Goal: Task Accomplishment & Management: Manage account settings

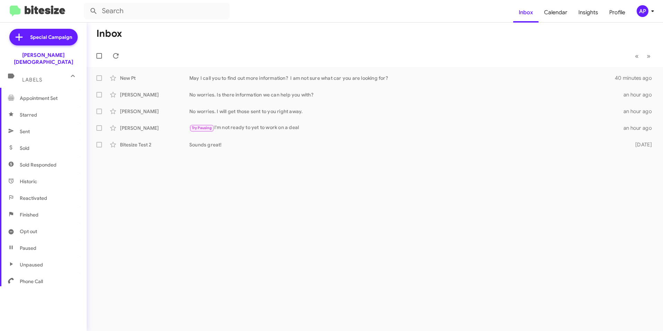
scroll to position [129, 0]
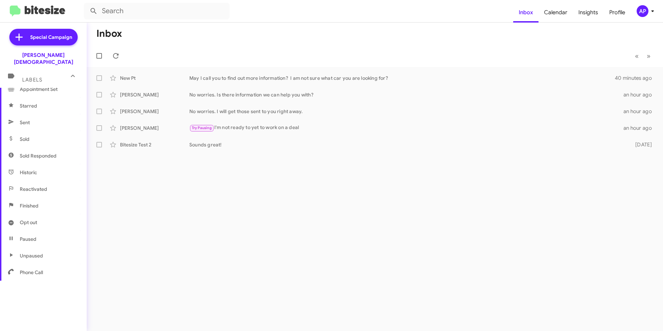
click at [238, 206] on div "Inbox « Previous » Next New Pt May I call you to find out more information? I a…" at bounding box center [375, 177] width 576 height 308
click at [31, 155] on span "Appointment Set" at bounding box center [39, 158] width 38 height 7
type input "in:appointment-set"
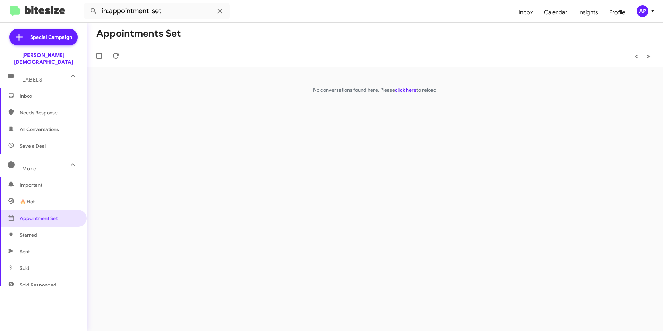
click at [262, 151] on div "Appointments Set « Previous » Next No conversations found here. Please click he…" at bounding box center [375, 177] width 576 height 308
click at [644, 9] on div "AP" at bounding box center [643, 11] width 12 height 12
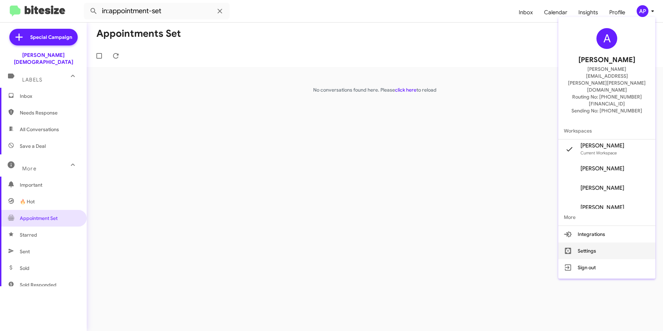
click at [593, 242] on button "Settings" at bounding box center [606, 250] width 97 height 17
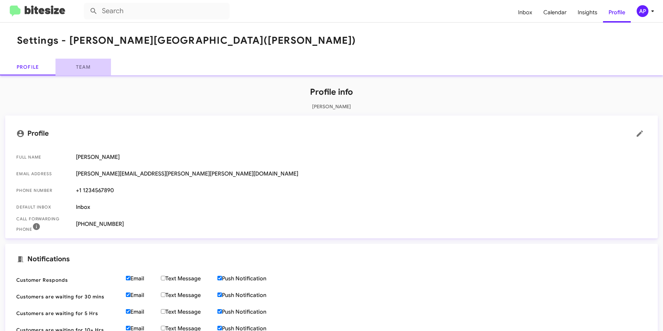
click at [77, 67] on link "Team" at bounding box center [82, 67] width 55 height 17
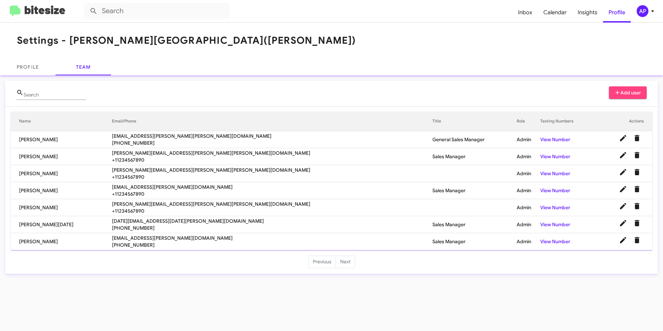
click at [624, 85] on mat-card "Search Add user Name Email/Phone Title Role Texting Numbers Actions [PERSON_NAM…" at bounding box center [331, 177] width 653 height 193
click at [624, 89] on span "Add user" at bounding box center [628, 92] width 27 height 12
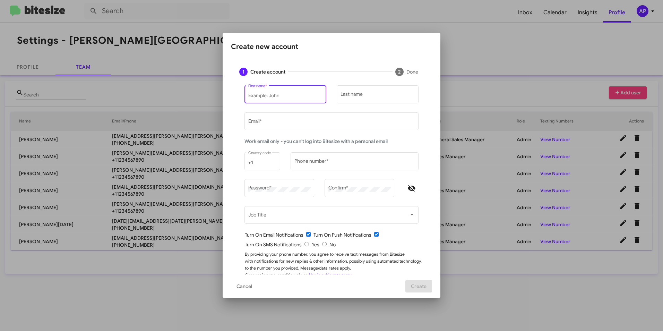
click at [283, 95] on input "First name *" at bounding box center [285, 96] width 75 height 6
type input "[PERSON_NAME]"
click at [273, 121] on input "Email *" at bounding box center [331, 123] width 167 height 6
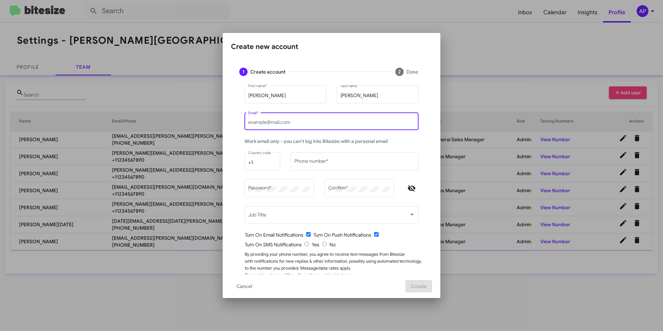
click at [232, 104] on div "[PERSON_NAME] First name * [PERSON_NAME] Last name Email * Work email only - yo…" at bounding box center [331, 185] width 201 height 203
click at [267, 121] on input "Email *" at bounding box center [331, 123] width 167 height 6
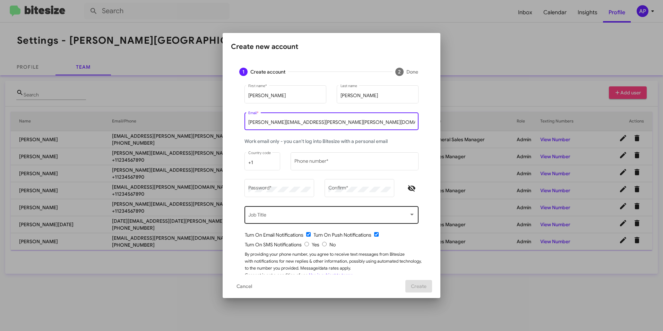
type input "[PERSON_NAME][EMAIL_ADDRESS][PERSON_NAME][PERSON_NAME][DOMAIN_NAME]"
click at [284, 212] on div "Job Title" at bounding box center [331, 214] width 167 height 19
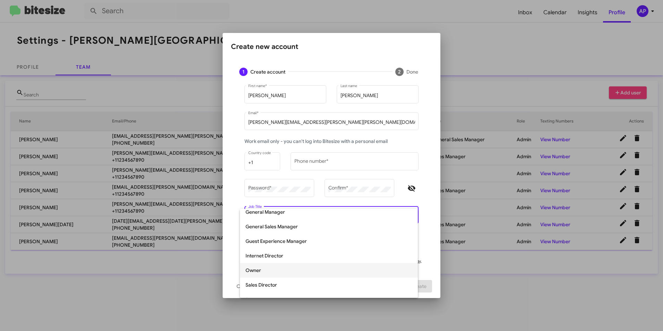
scroll to position [104, 0]
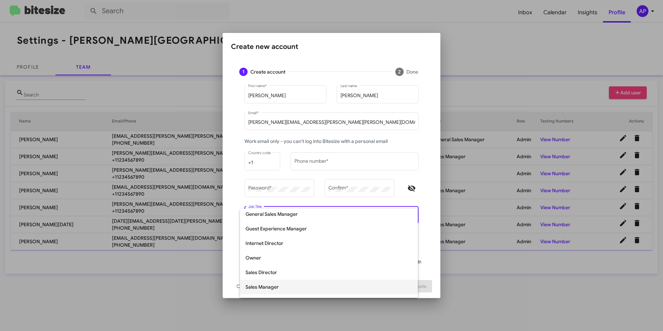
drag, startPoint x: 262, startPoint y: 286, endPoint x: 263, endPoint y: 280, distance: 6.1
click at [263, 284] on span "Sales Manager" at bounding box center [329, 287] width 167 height 15
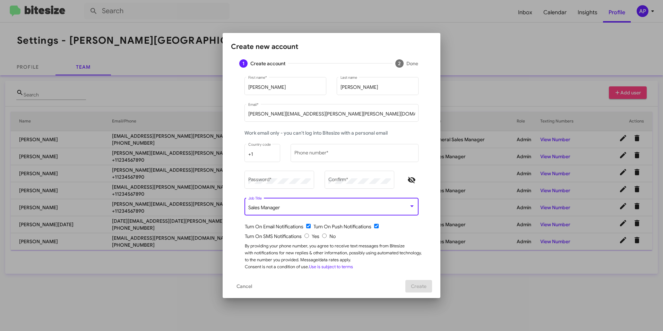
scroll to position [12, 0]
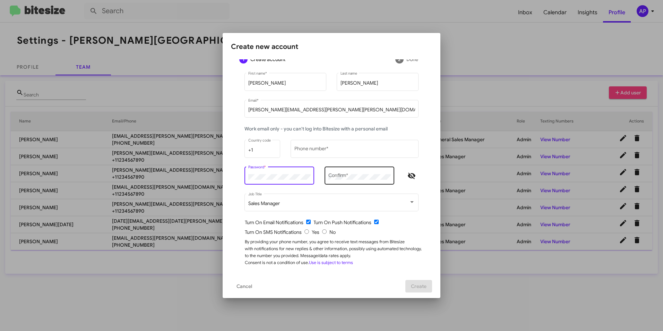
click at [354, 172] on div "Confirm *" at bounding box center [359, 174] width 62 height 19
click at [268, 145] on div "+1 Country code" at bounding box center [262, 148] width 28 height 19
click at [263, 151] on input "+1" at bounding box center [262, 150] width 28 height 6
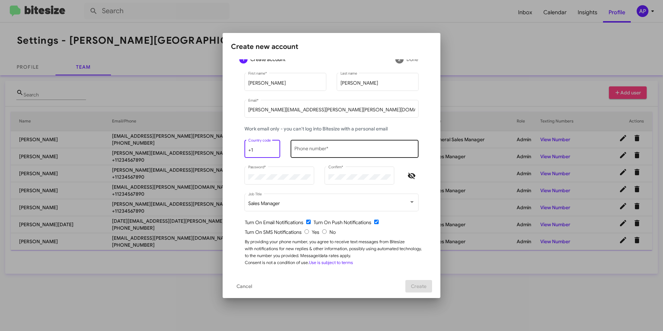
click at [316, 148] on input "Phone number *" at bounding box center [354, 150] width 121 height 6
type input "8134544095"
click at [306, 221] on input "checkbox" at bounding box center [308, 222] width 5 height 5
checkbox input "false"
click at [374, 221] on input "checkbox" at bounding box center [376, 222] width 5 height 5
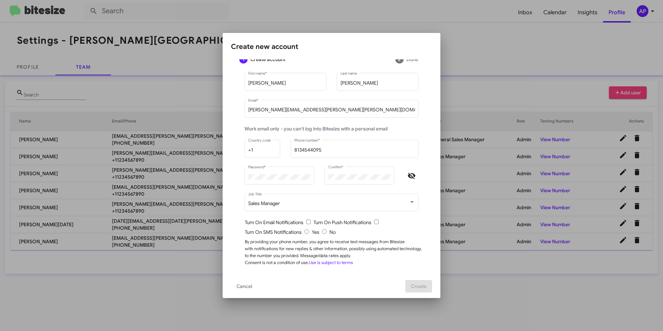
click at [374, 221] on input "checkbox" at bounding box center [376, 222] width 5 height 5
checkbox input "true"
click at [307, 232] on div "Turn On SMS Notifications Yes No" at bounding box center [334, 232] width 179 height 7
click at [304, 230] on input "radio" at bounding box center [306, 231] width 5 height 5
radio input "true"
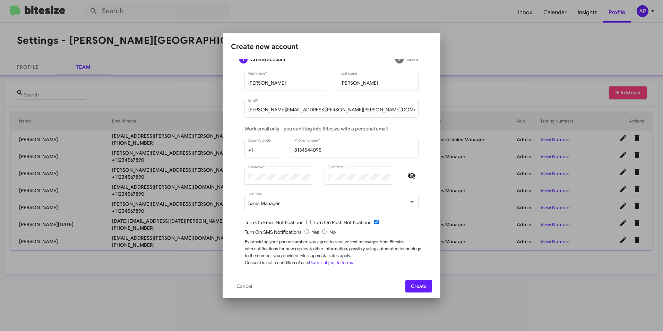
click at [323, 230] on input "radio" at bounding box center [324, 231] width 5 height 5
radio input "true"
radio input "false"
click at [425, 282] on span "Create" at bounding box center [419, 286] width 16 height 12
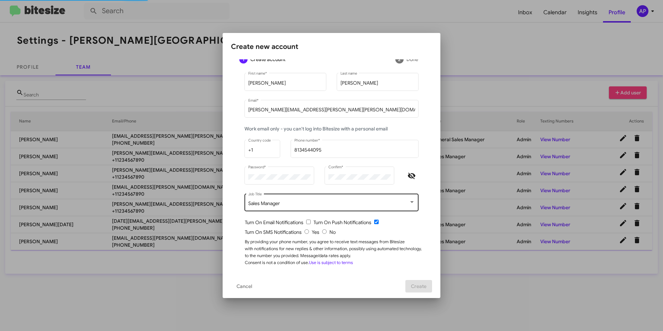
scroll to position [0, 0]
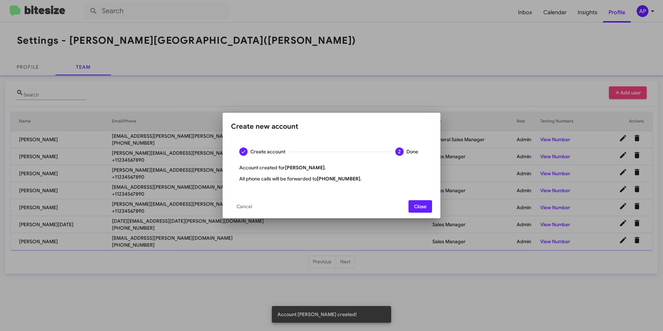
click at [417, 202] on span "Close" at bounding box center [420, 206] width 12 height 12
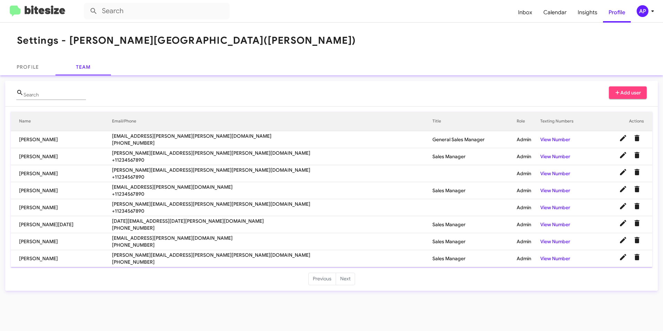
click at [375, 46] on mat-toolbar "Settings - [PERSON_NAME] ([PERSON_NAME])" at bounding box center [331, 41] width 663 height 36
click at [25, 65] on link "Profile" at bounding box center [27, 67] width 55 height 17
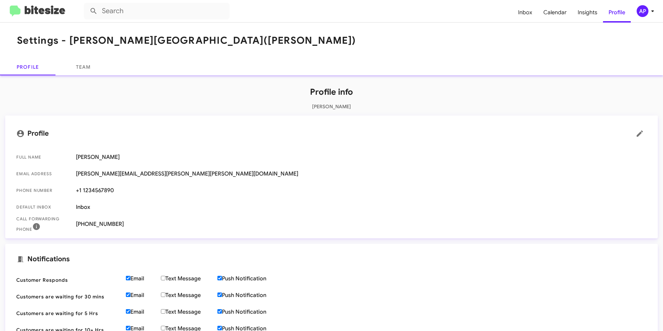
click at [137, 87] on h1 "Profile info" at bounding box center [331, 91] width 653 height 11
click at [86, 93] on h1 "Profile info" at bounding box center [331, 91] width 653 height 11
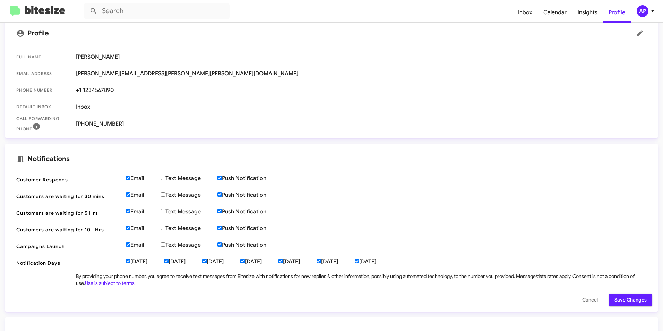
scroll to position [104, 0]
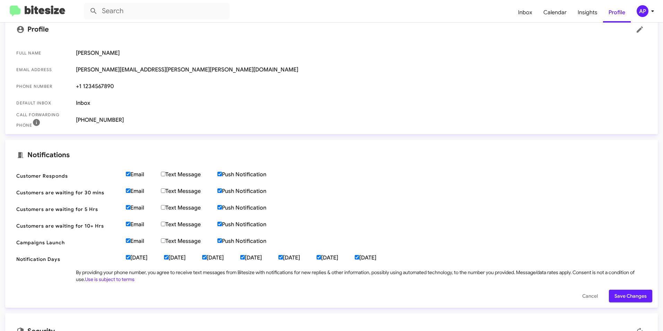
click at [129, 173] on input "Email" at bounding box center [128, 174] width 5 height 5
checkbox input "false"
click at [127, 189] on input "Email" at bounding box center [128, 190] width 5 height 5
checkbox input "false"
click at [129, 206] on input "Email" at bounding box center [128, 207] width 5 height 5
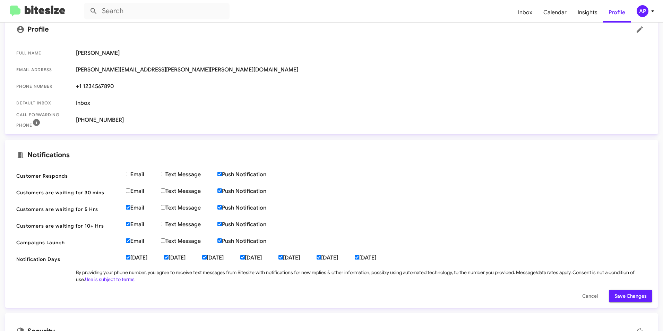
checkbox input "false"
click at [127, 224] on input "Email" at bounding box center [128, 224] width 5 height 5
checkbox input "false"
click at [127, 241] on input "Email" at bounding box center [128, 240] width 5 height 5
checkbox input "false"
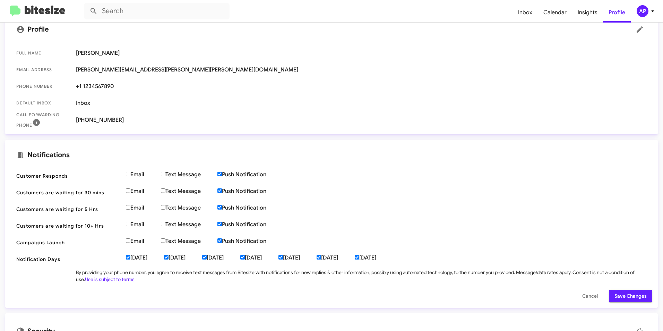
click at [629, 295] on span "Save Changes" at bounding box center [631, 296] width 32 height 12
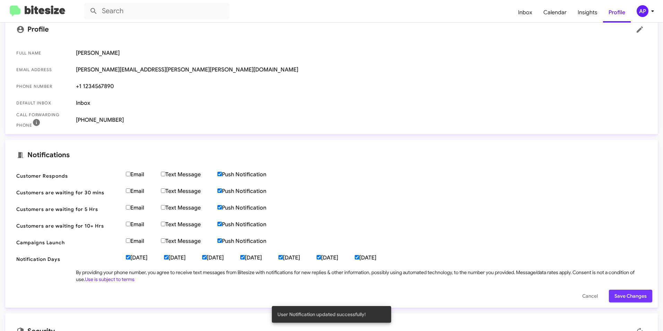
click at [622, 293] on span "Save Changes" at bounding box center [631, 296] width 32 height 12
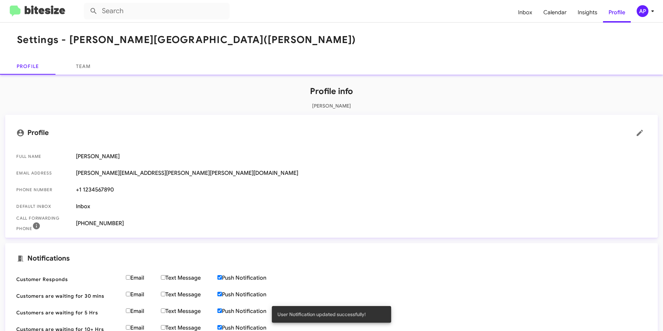
scroll to position [0, 0]
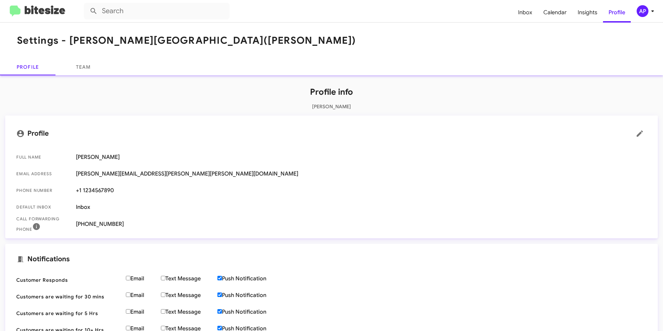
click at [359, 160] on span "[PERSON_NAME]" at bounding box center [361, 157] width 571 height 7
click at [491, 140] on mat-card-title "Profile" at bounding box center [331, 134] width 630 height 14
drag, startPoint x: 534, startPoint y: 82, endPoint x: 537, endPoint y: 78, distance: 5.3
click at [536, 80] on div "Profile info [PERSON_NAME] Profile Full Name [PERSON_NAME] Email Address [PERSO…" at bounding box center [331, 276] width 663 height 403
click at [616, 12] on span "Profile" at bounding box center [617, 12] width 28 height 20
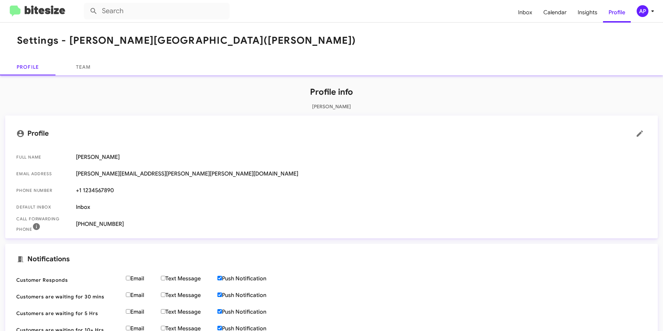
click at [544, 48] on mat-toolbar "Settings - [PERSON_NAME] ([PERSON_NAME])" at bounding box center [331, 41] width 663 height 36
click at [526, 11] on span "Inbox" at bounding box center [525, 12] width 25 height 20
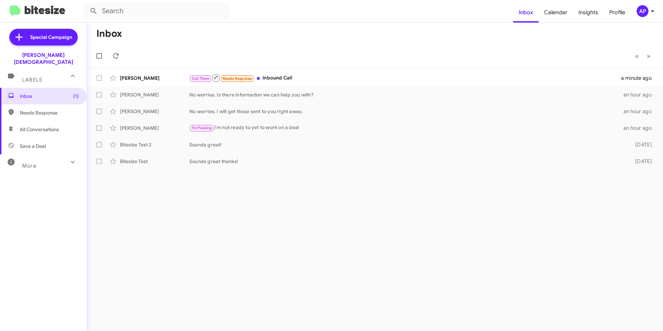
drag, startPoint x: 333, startPoint y: 232, endPoint x: 287, endPoint y: 218, distance: 47.9
click at [336, 232] on div "Inbox « Previous » Next [PERSON_NAME] Call Them Needs Response Inbound Call a m…" at bounding box center [375, 177] width 576 height 308
click at [27, 109] on span "Needs Response" at bounding box center [49, 112] width 59 height 7
type input "in:needs-response"
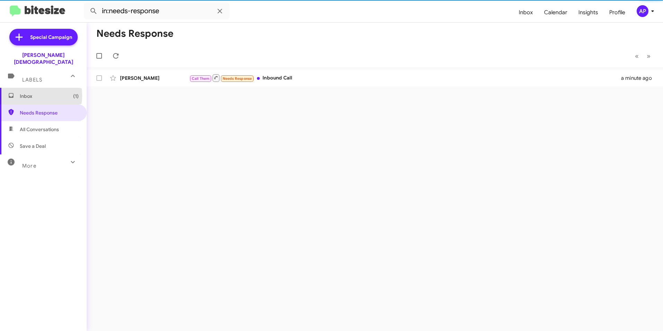
click at [24, 93] on span "Inbox (1)" at bounding box center [49, 96] width 59 height 7
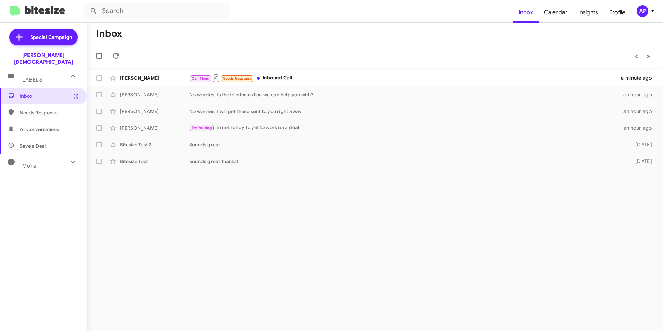
click at [212, 198] on div "Inbox « Previous » Next [PERSON_NAME] Call Them Needs Response Inbound Call a m…" at bounding box center [375, 177] width 576 height 308
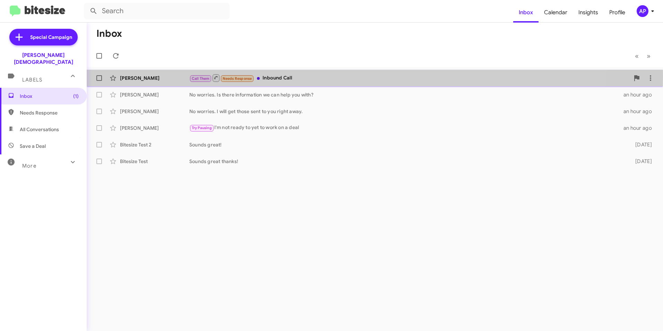
click at [282, 76] on div "Call Them Needs Response Inbound Call" at bounding box center [409, 78] width 440 height 9
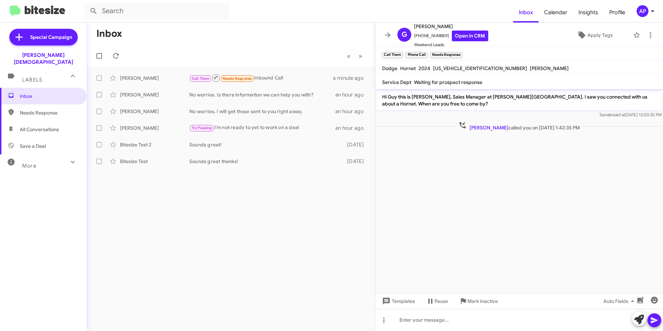
click at [503, 150] on cdk-virtual-scroll-viewport "Hi Guy this is [PERSON_NAME], Sales Manager at [PERSON_NAME][GEOGRAPHIC_DATA]. …" at bounding box center [519, 191] width 288 height 204
click at [484, 129] on span "[PERSON_NAME]" at bounding box center [489, 128] width 39 height 6
click at [495, 182] on cdk-virtual-scroll-viewport "Hi Guy this is [PERSON_NAME], Sales Manager at [PERSON_NAME][GEOGRAPHIC_DATA]. …" at bounding box center [519, 191] width 288 height 204
click at [462, 33] on link "Open in CRM" at bounding box center [470, 36] width 36 height 11
click at [654, 8] on icon at bounding box center [653, 11] width 8 height 8
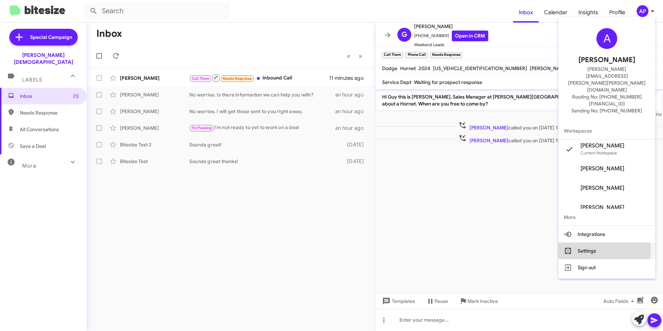
click at [590, 242] on button "Settings" at bounding box center [606, 250] width 97 height 17
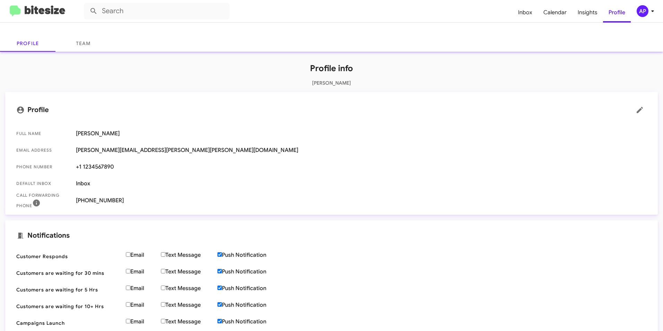
scroll to position [35, 0]
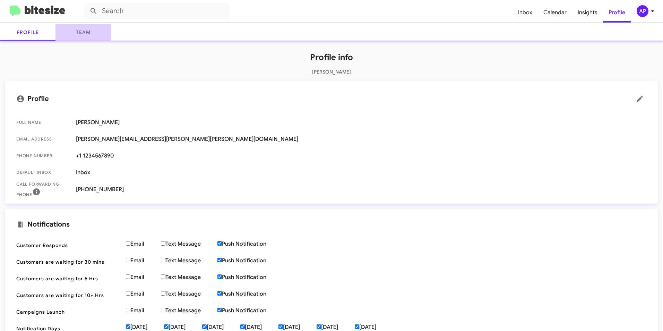
click at [81, 31] on link "Team" at bounding box center [82, 32] width 55 height 17
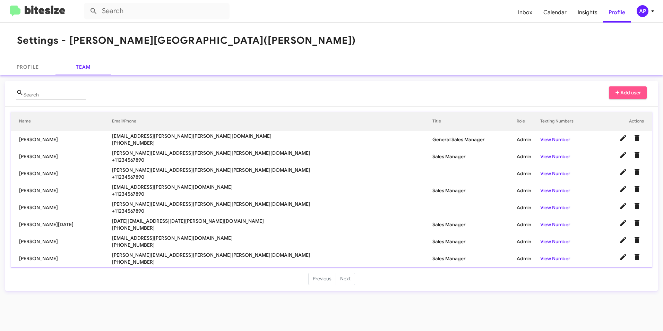
click at [627, 90] on span "Add user" at bounding box center [628, 92] width 27 height 12
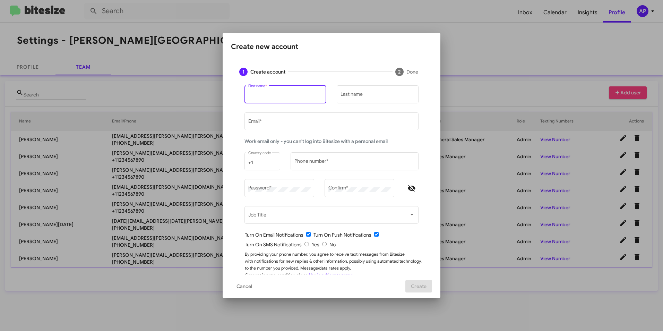
drag, startPoint x: 265, startPoint y: 94, endPoint x: 270, endPoint y: 96, distance: 5.1
click at [270, 96] on input "First name *" at bounding box center [285, 96] width 75 height 6
type input "[PERSON_NAME]"
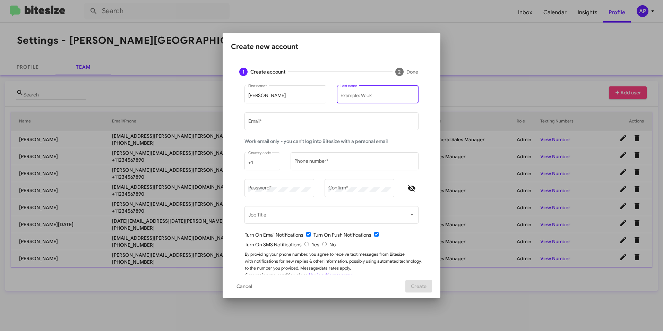
click at [379, 97] on input "Last name" at bounding box center [378, 96] width 75 height 6
type input "[PERSON_NAME]"
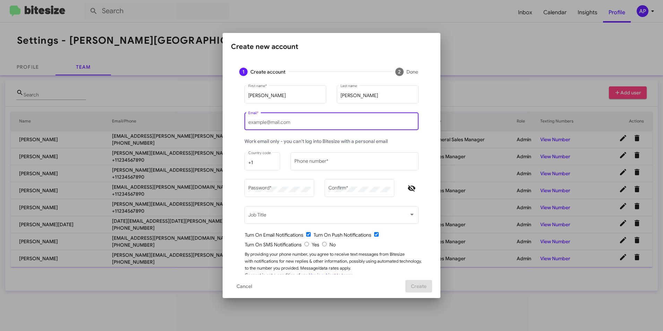
click at [269, 120] on input "Email *" at bounding box center [331, 123] width 167 height 6
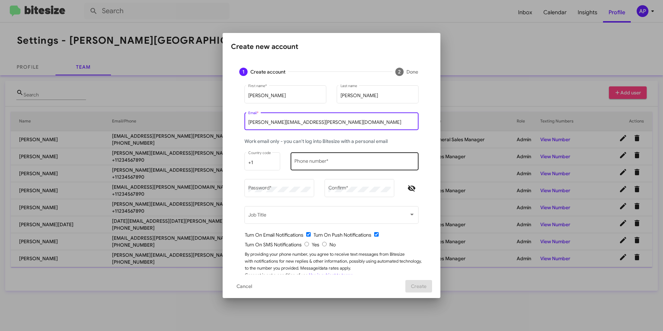
type input "[PERSON_NAME][EMAIL_ADDRESS][PERSON_NAME][DOMAIN_NAME]"
click at [345, 158] on div "Phone number *" at bounding box center [354, 160] width 121 height 19
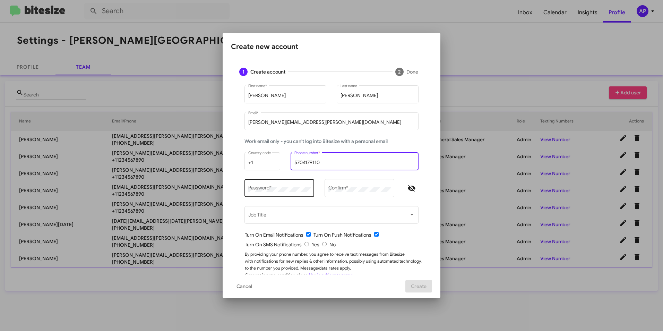
type input "5704179110"
click at [273, 194] on div "Password *" at bounding box center [279, 187] width 62 height 19
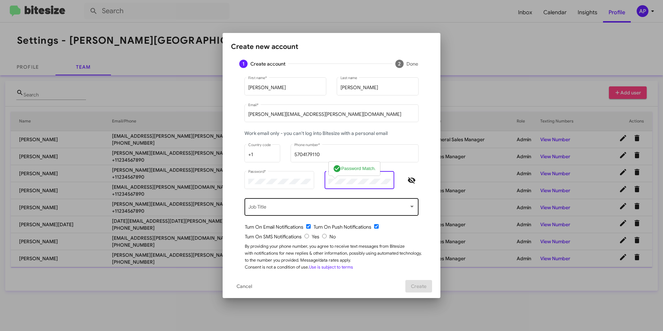
scroll to position [12, 0]
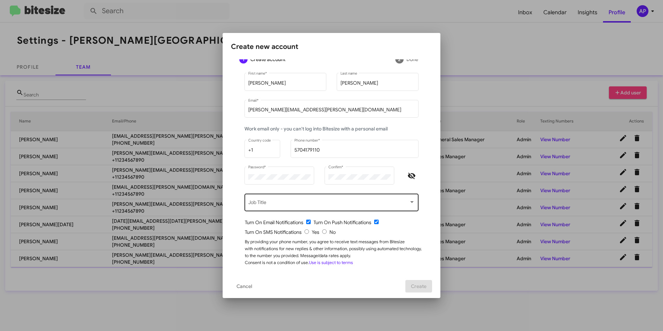
click at [301, 200] on div "Job Title" at bounding box center [331, 201] width 167 height 19
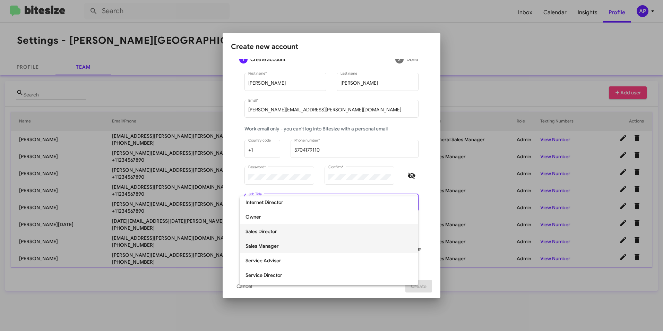
scroll to position [144, 0]
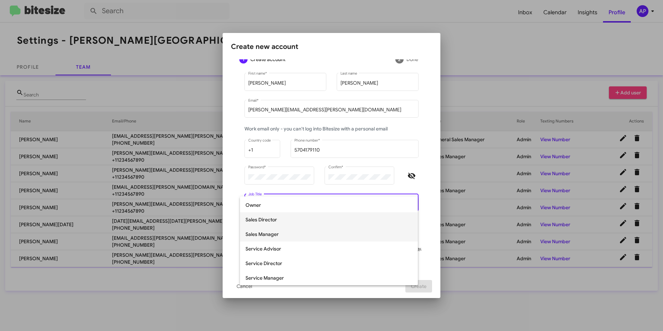
click at [263, 233] on span "Sales Manager" at bounding box center [329, 234] width 167 height 15
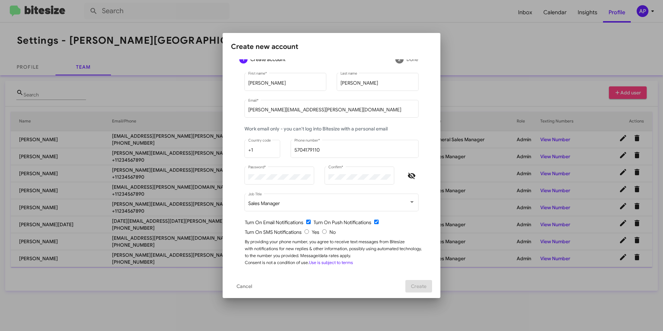
click at [322, 231] on input "radio" at bounding box center [324, 231] width 5 height 5
radio input "true"
click at [307, 221] on input "checkbox" at bounding box center [308, 222] width 5 height 5
checkbox input "false"
click at [423, 282] on span "Create" at bounding box center [419, 286] width 16 height 12
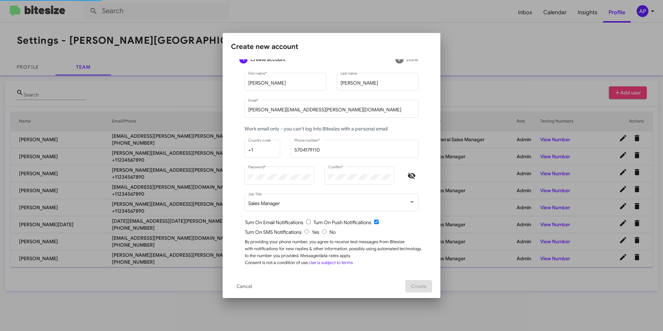
scroll to position [0, 0]
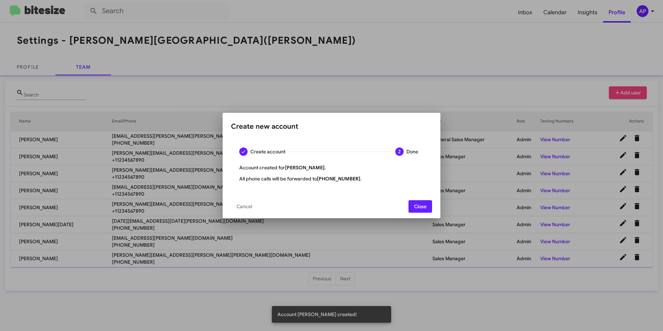
click at [423, 203] on span "Close" at bounding box center [420, 206] width 12 height 12
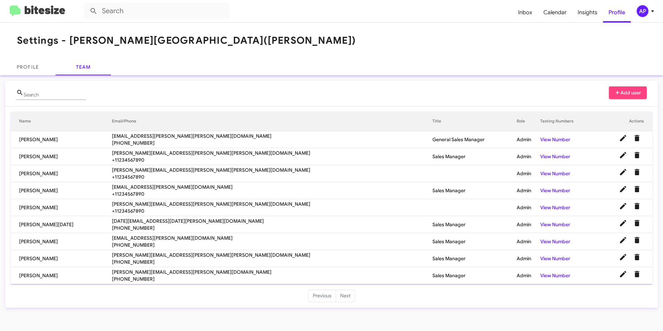
drag, startPoint x: 321, startPoint y: 54, endPoint x: 311, endPoint y: 58, distance: 11.0
click at [321, 54] on mat-toolbar "Settings - [PERSON_NAME] ([PERSON_NAME])" at bounding box center [331, 41] width 663 height 36
click at [32, 278] on td "[PERSON_NAME]" at bounding box center [61, 275] width 101 height 17
click at [190, 269] on span "[PERSON_NAME][EMAIL_ADDRESS][PERSON_NAME][DOMAIN_NAME]" at bounding box center [272, 271] width 320 height 7
click at [36, 276] on td "[PERSON_NAME]" at bounding box center [61, 275] width 101 height 17
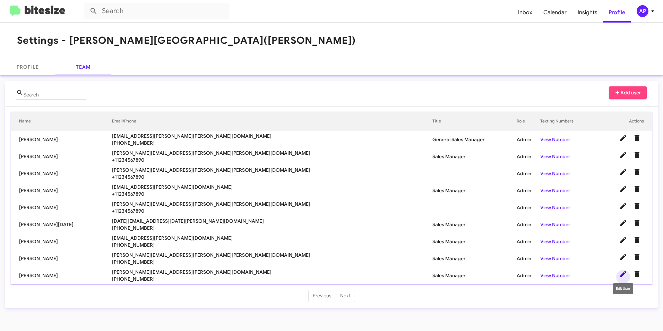
click at [623, 273] on icon at bounding box center [623, 274] width 8 height 8
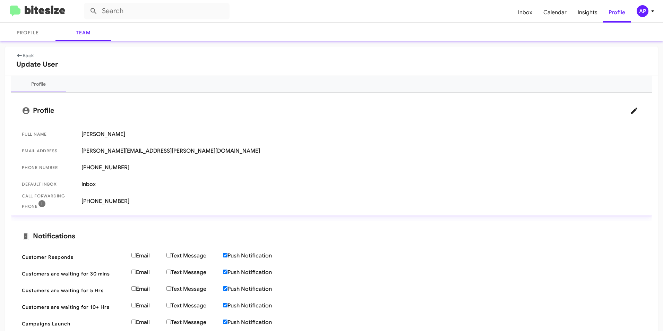
scroll to position [35, 0]
click at [104, 150] on span "[PERSON_NAME][EMAIL_ADDRESS][PERSON_NAME][DOMAIN_NAME]" at bounding box center [361, 150] width 560 height 7
click at [38, 109] on mat-card-title "Profile" at bounding box center [331, 110] width 619 height 14
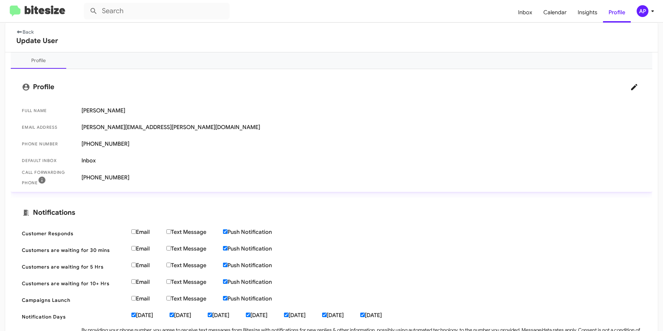
scroll to position [69, 0]
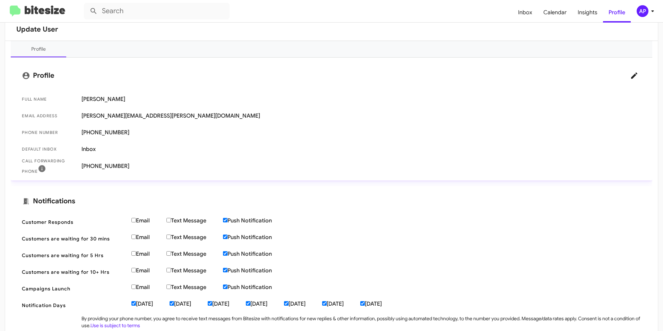
click at [122, 116] on span "[PERSON_NAME][EMAIL_ADDRESS][PERSON_NAME][DOMAIN_NAME]" at bounding box center [361, 115] width 560 height 7
click at [48, 117] on span "Email Address" at bounding box center [49, 115] width 54 height 7
drag, startPoint x: 48, startPoint y: 117, endPoint x: 109, endPoint y: 117, distance: 60.7
click at [109, 117] on span "[PERSON_NAME][EMAIL_ADDRESS][PERSON_NAME][DOMAIN_NAME]" at bounding box center [361, 115] width 560 height 7
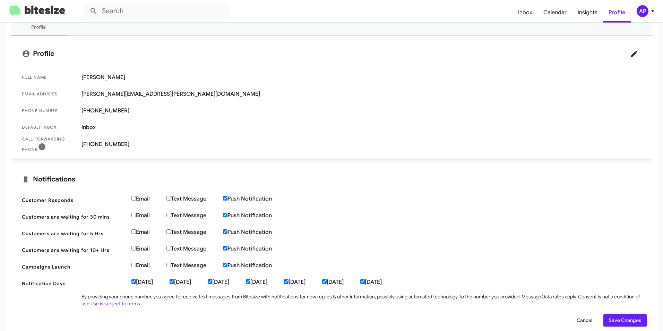
scroll to position [103, 0]
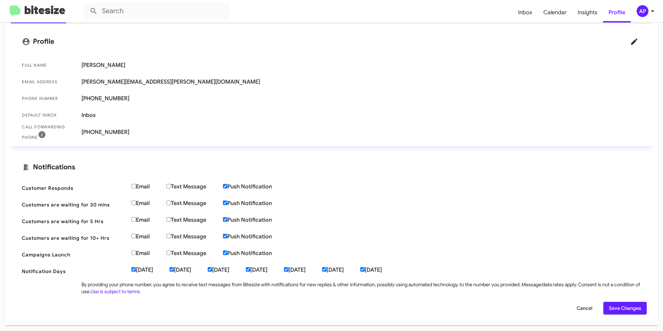
click at [134, 185] on input "Email" at bounding box center [133, 186] width 5 height 5
click at [135, 183] on label "Email" at bounding box center [148, 186] width 35 height 7
click at [135, 184] on input "Email" at bounding box center [133, 186] width 5 height 5
checkbox input "false"
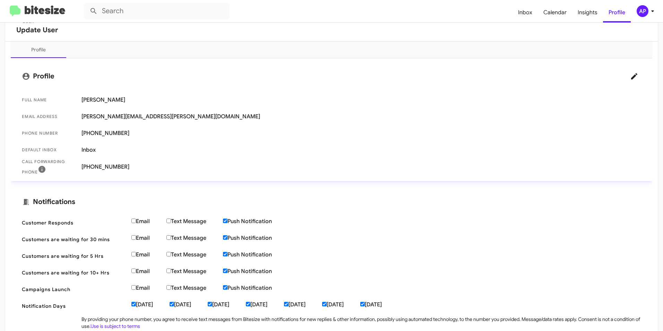
scroll to position [0, 0]
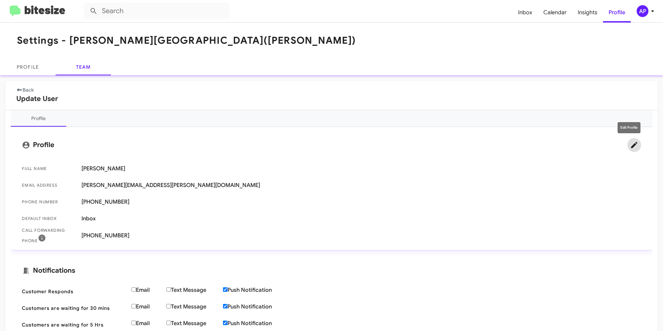
click at [630, 143] on icon at bounding box center [634, 145] width 8 height 8
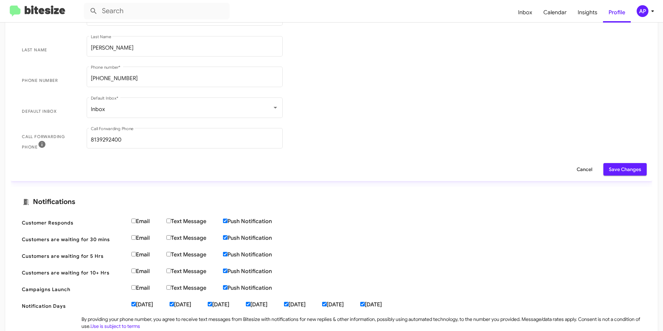
scroll to position [52, 0]
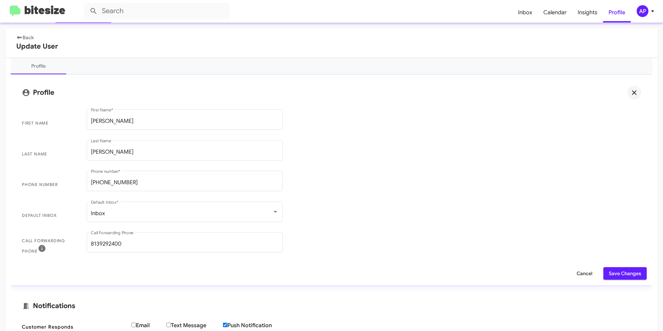
drag, startPoint x: 616, startPoint y: 273, endPoint x: 609, endPoint y: 255, distance: 18.9
click at [616, 274] on span "Save Changes" at bounding box center [625, 273] width 32 height 12
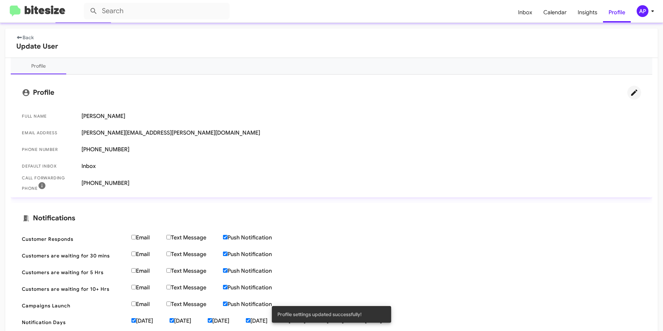
click at [36, 131] on span "Email Address" at bounding box center [49, 132] width 54 height 7
click at [103, 126] on span "Email Address [PERSON_NAME][EMAIL_ADDRESS][PERSON_NAME][DOMAIN_NAME]" at bounding box center [331, 133] width 630 height 17
click at [630, 91] on icon at bounding box center [634, 92] width 8 height 8
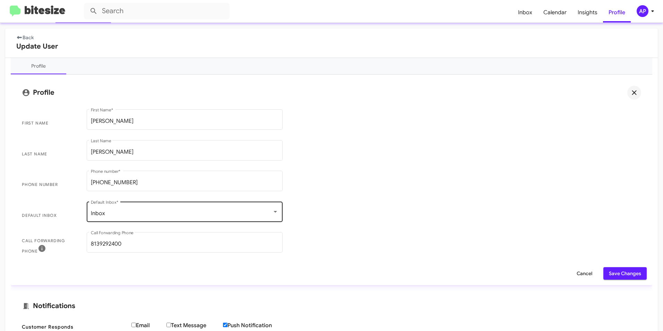
click at [144, 212] on div "Inbox" at bounding box center [181, 213] width 181 height 6
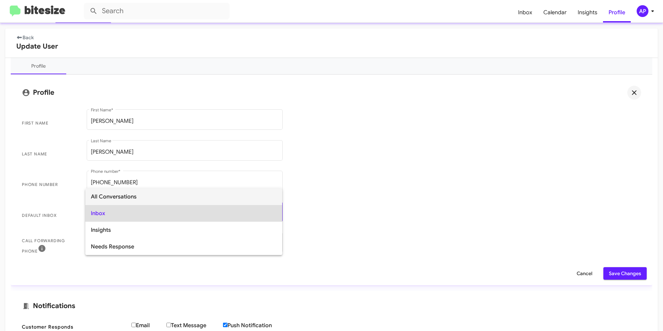
click at [155, 203] on span "All Conversations" at bounding box center [184, 196] width 186 height 17
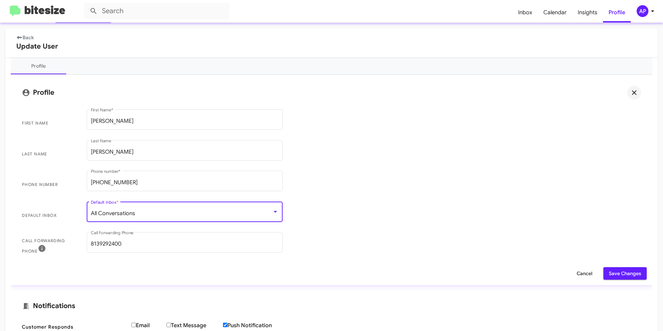
click at [140, 212] on div "All Conversations" at bounding box center [181, 213] width 181 height 6
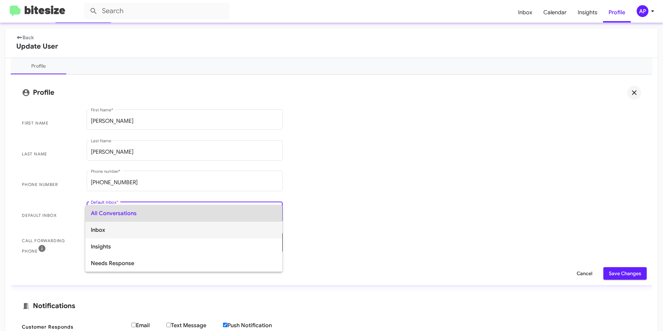
click at [96, 231] on span "Inbox" at bounding box center [184, 230] width 186 height 17
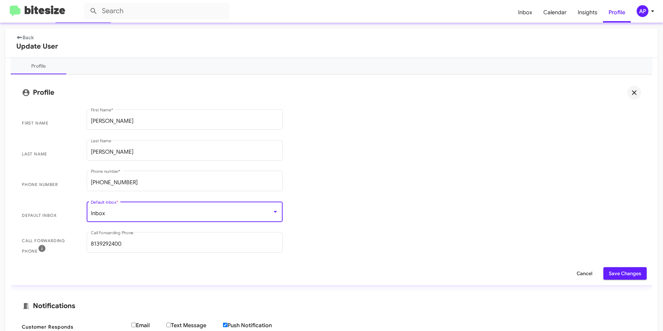
click at [273, 209] on div at bounding box center [275, 212] width 6 height 6
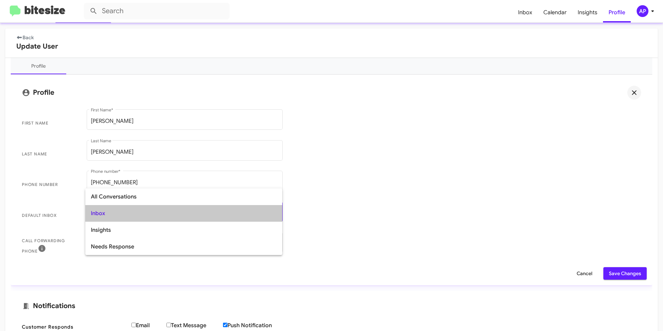
drag, startPoint x: 95, startPoint y: 213, endPoint x: 103, endPoint y: 212, distance: 8.2
click at [95, 214] on span "Inbox" at bounding box center [184, 213] width 186 height 17
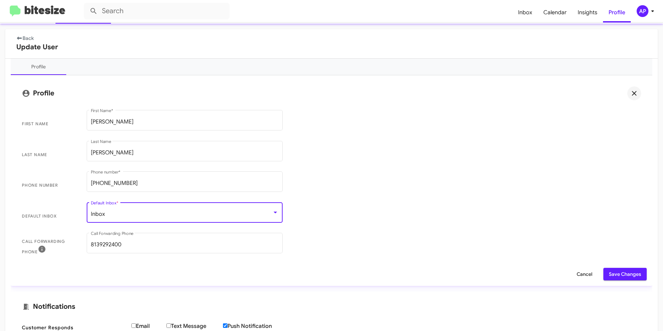
scroll to position [0, 0]
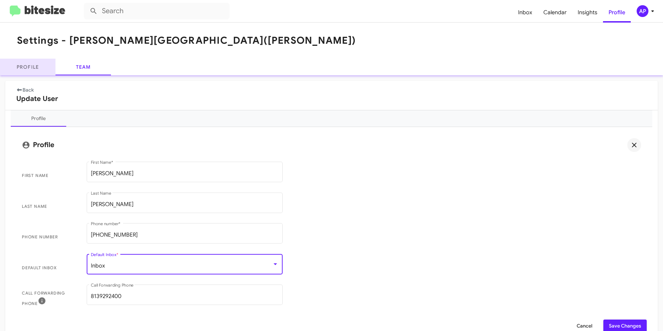
click at [29, 65] on link "Profile" at bounding box center [27, 67] width 55 height 17
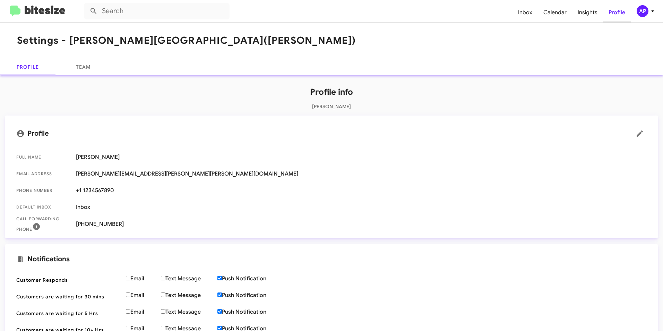
click at [615, 12] on span "Profile" at bounding box center [617, 12] width 28 height 20
click at [642, 9] on div "AP" at bounding box center [643, 11] width 12 height 12
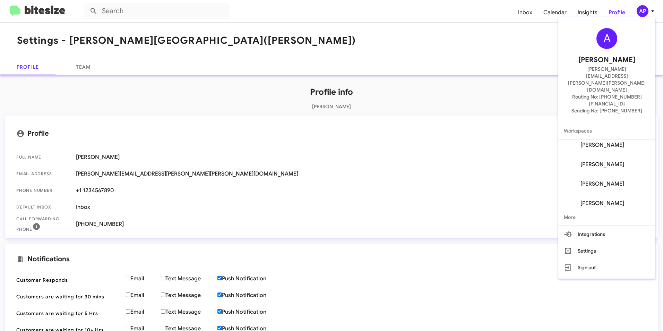
scroll to position [67, 0]
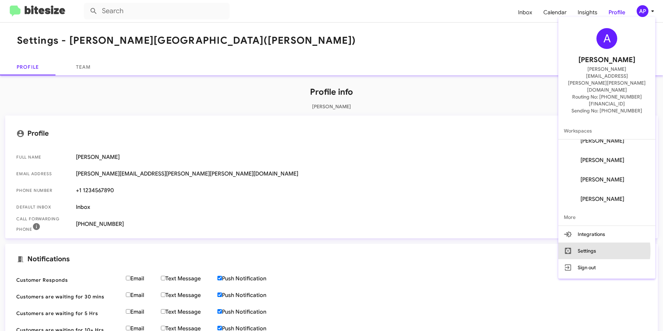
click at [588, 242] on button "Settings" at bounding box center [606, 250] width 97 height 17
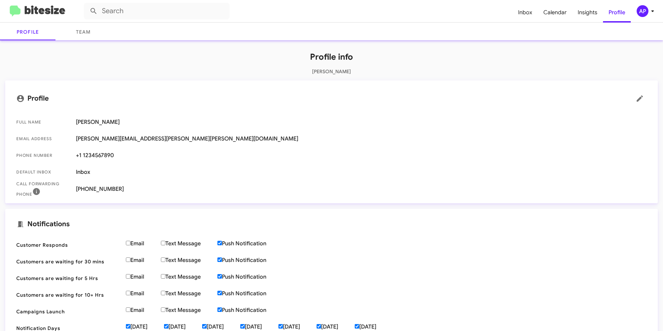
scroll to position [0, 0]
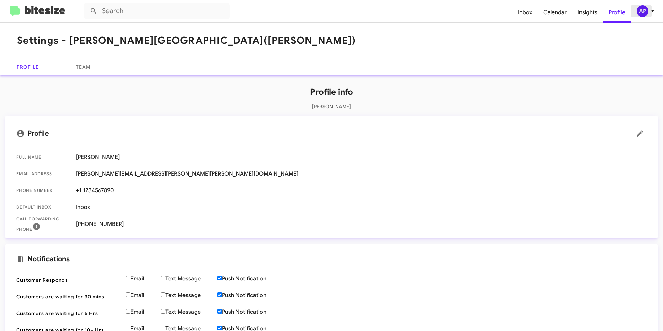
click at [651, 8] on icon at bounding box center [653, 11] width 8 height 8
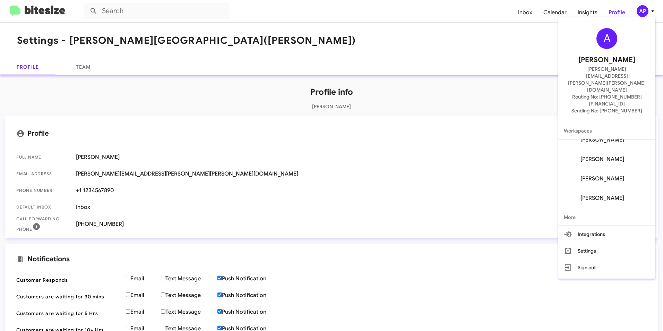
scroll to position [67, 0]
click at [571, 248] on icon at bounding box center [568, 251] width 6 height 6
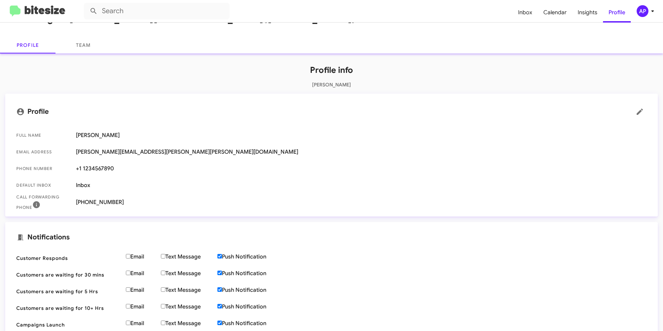
scroll to position [0, 0]
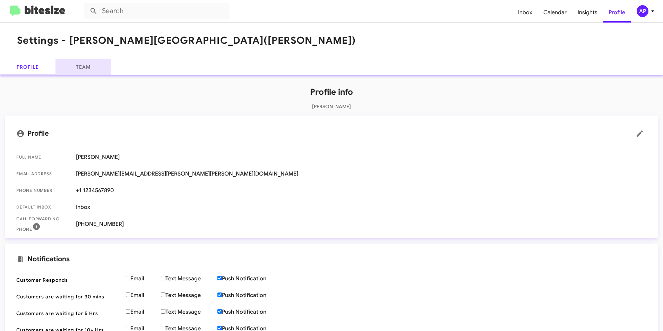
click at [81, 62] on link "Team" at bounding box center [82, 67] width 55 height 17
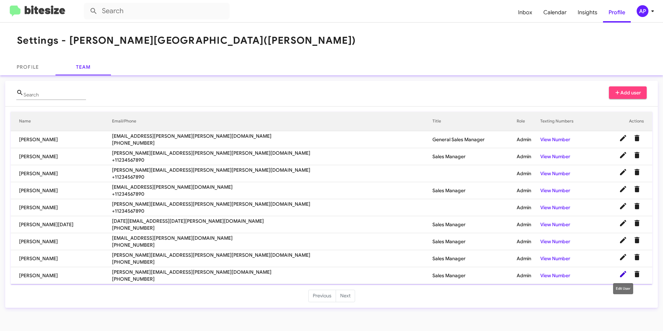
click at [625, 273] on icon at bounding box center [623, 274] width 6 height 6
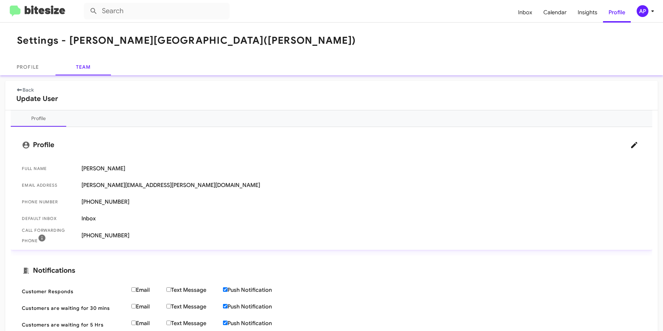
click at [123, 186] on span "[PERSON_NAME][EMAIL_ADDRESS][PERSON_NAME][DOMAIN_NAME]" at bounding box center [361, 185] width 560 height 7
drag, startPoint x: 514, startPoint y: 162, endPoint x: 626, endPoint y: 145, distance: 112.9
click at [524, 163] on mat-list "Full Name [PERSON_NAME] Email Address [PERSON_NAME][EMAIL_ADDRESS][PERSON_NAME]…" at bounding box center [331, 200] width 630 height 87
click at [630, 143] on icon at bounding box center [634, 145] width 8 height 8
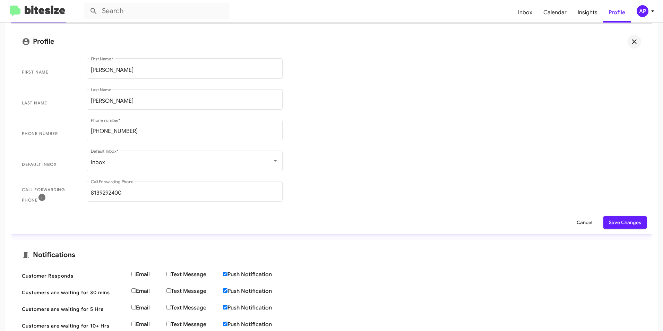
scroll to position [104, 0]
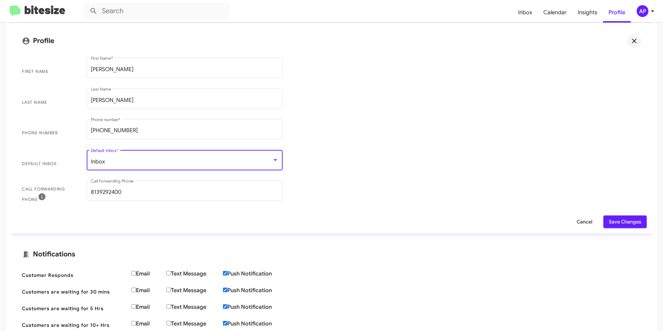
click at [169, 161] on div "Inbox" at bounding box center [181, 161] width 181 height 6
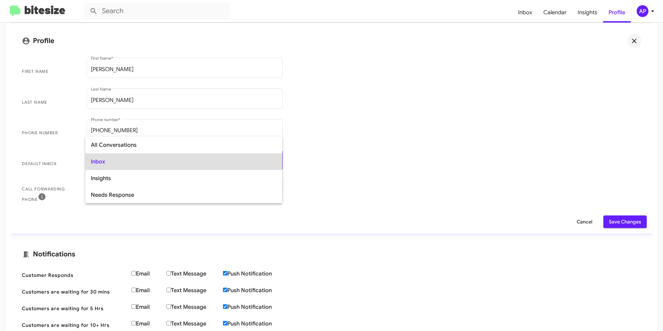
click at [97, 162] on span "Inbox" at bounding box center [184, 161] width 186 height 17
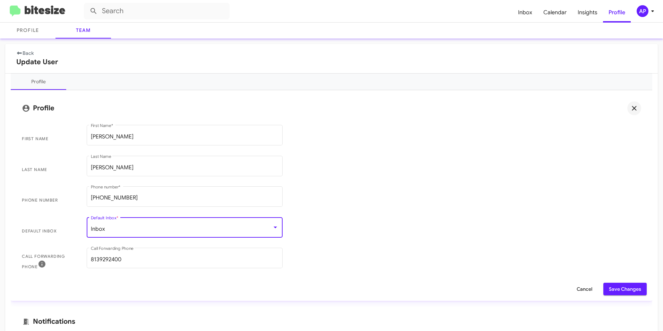
scroll to position [35, 0]
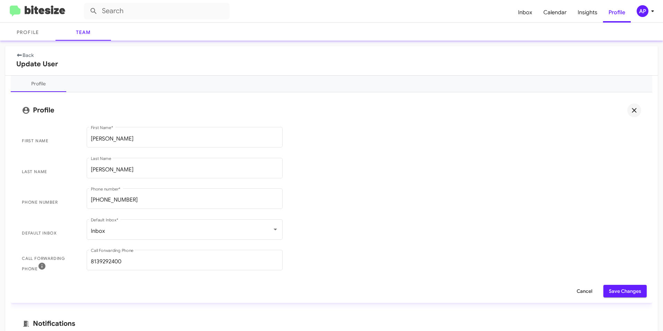
click at [28, 110] on icon at bounding box center [26, 110] width 7 height 7
drag, startPoint x: 26, startPoint y: 111, endPoint x: 33, endPoint y: 111, distance: 6.6
click at [27, 111] on icon at bounding box center [26, 110] width 8 height 8
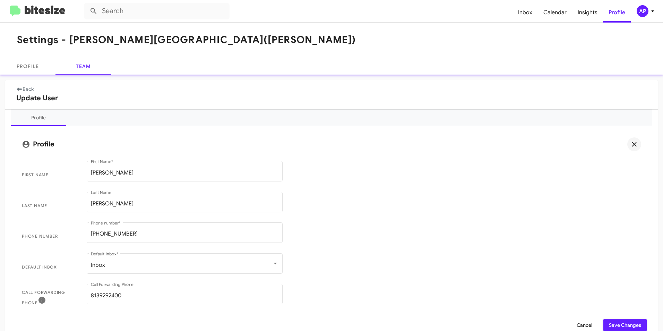
scroll to position [0, 0]
click at [631, 145] on icon at bounding box center [634, 145] width 8 height 8
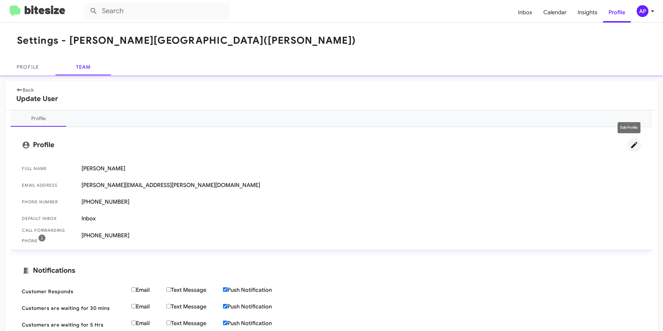
click at [632, 146] on icon at bounding box center [634, 145] width 8 height 8
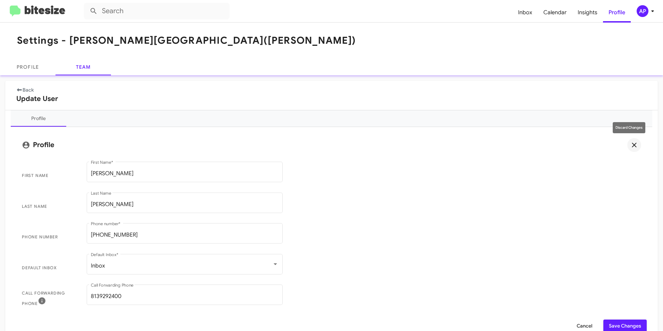
click at [634, 144] on span at bounding box center [634, 145] width 14 height 8
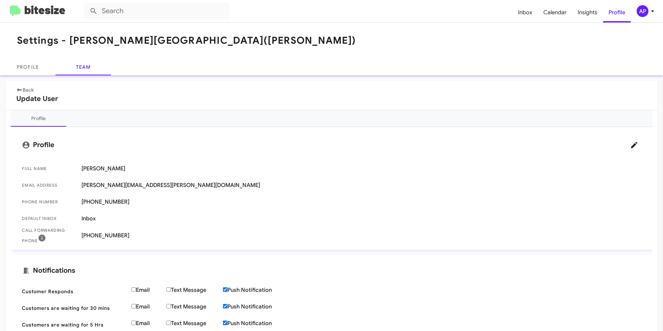
click at [97, 182] on span "[PERSON_NAME][EMAIL_ADDRESS][PERSON_NAME][DOMAIN_NAME]" at bounding box center [361, 185] width 560 height 7
click at [97, 184] on span "[PERSON_NAME][EMAIL_ADDRESS][PERSON_NAME][DOMAIN_NAME]" at bounding box center [361, 185] width 560 height 7
click at [119, 184] on span "[PERSON_NAME][EMAIL_ADDRESS][PERSON_NAME][DOMAIN_NAME]" at bounding box center [361, 185] width 560 height 7
click at [630, 143] on icon at bounding box center [634, 145] width 8 height 8
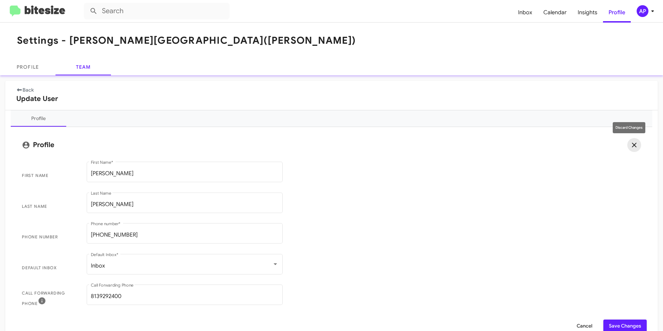
click at [630, 144] on icon at bounding box center [634, 145] width 8 height 8
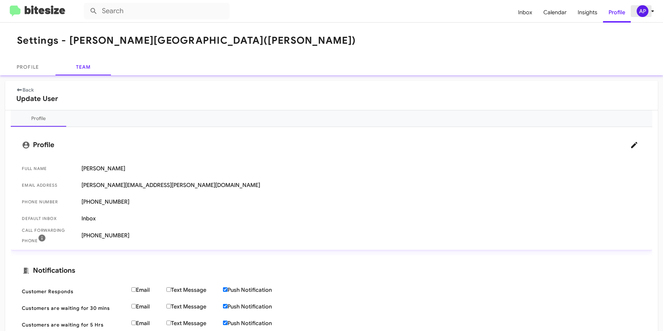
click at [649, 10] on icon at bounding box center [653, 11] width 8 height 8
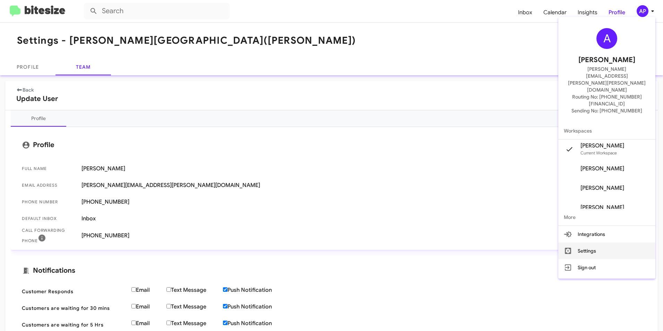
click at [594, 242] on button "Settings" at bounding box center [606, 250] width 97 height 17
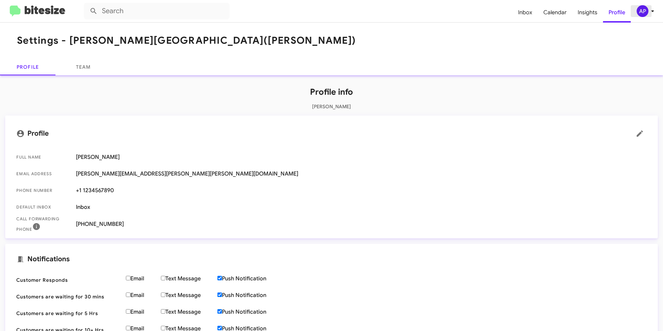
click at [651, 8] on icon at bounding box center [653, 11] width 8 height 8
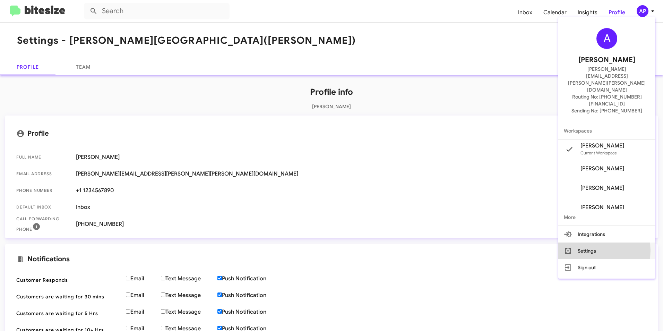
click at [592, 242] on button "Settings" at bounding box center [606, 250] width 97 height 17
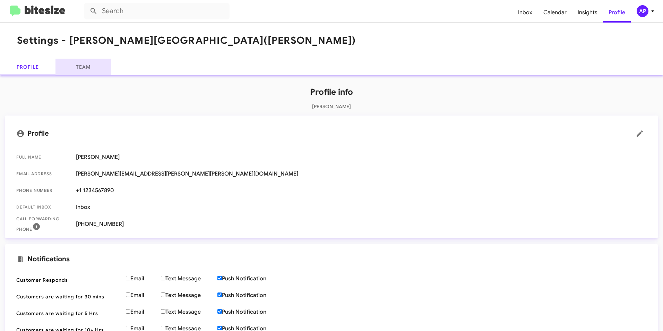
click at [89, 63] on link "Team" at bounding box center [82, 67] width 55 height 17
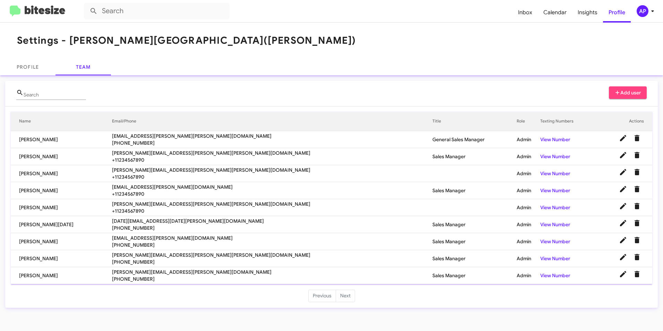
click at [629, 93] on span "Add user" at bounding box center [628, 92] width 27 height 12
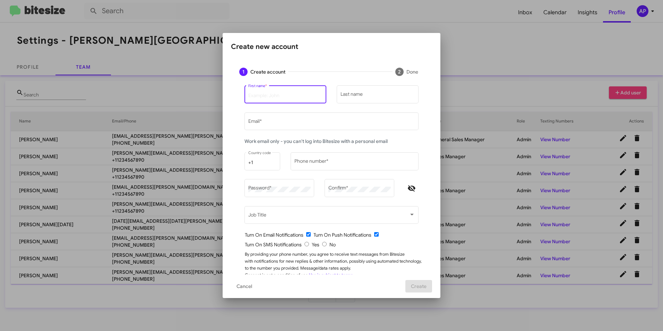
click at [281, 93] on input "First name *" at bounding box center [285, 96] width 75 height 6
type input "[PERSON_NAME]"
type input "[PERSON_NAME][EMAIL_ADDRESS][PERSON_NAME][DOMAIN_NAME]"
type input "5704179110"
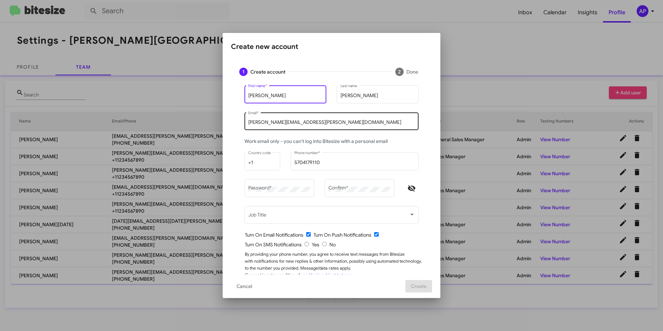
click at [263, 121] on input "[PERSON_NAME][EMAIL_ADDRESS][PERSON_NAME][DOMAIN_NAME]" at bounding box center [331, 123] width 167 height 6
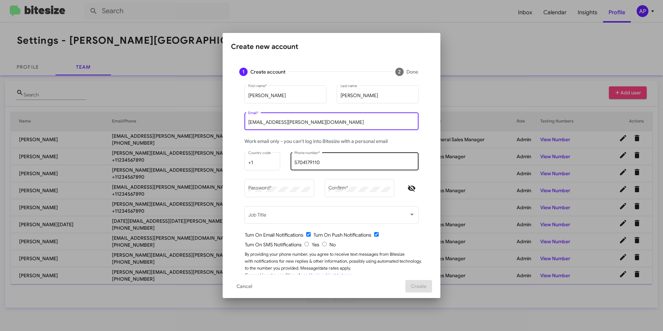
type input "[EMAIL_ADDRESS][PERSON_NAME][DOMAIN_NAME]"
click at [344, 161] on input "5704179110" at bounding box center [354, 163] width 121 height 6
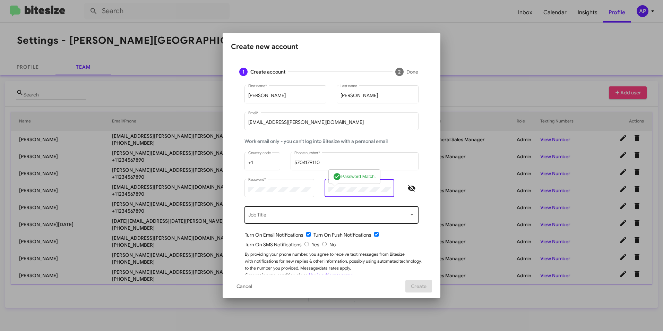
click at [284, 216] on span at bounding box center [328, 216] width 161 height 6
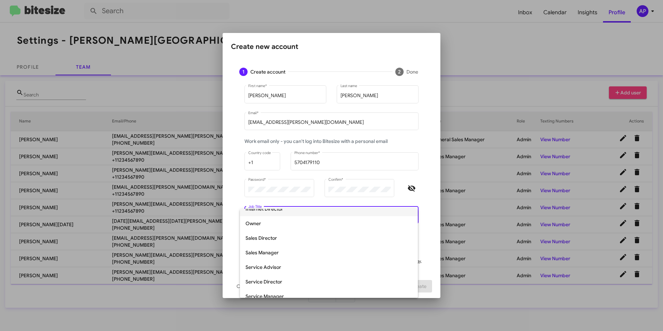
scroll to position [139, 0]
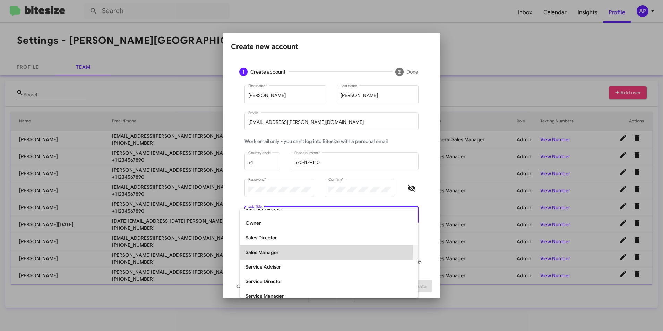
click at [273, 250] on span "Sales Manager" at bounding box center [329, 252] width 167 height 15
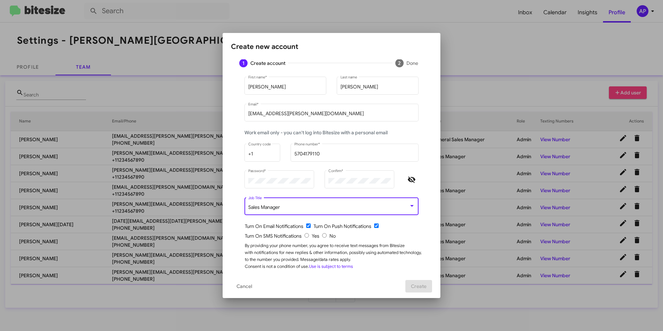
scroll to position [12, 0]
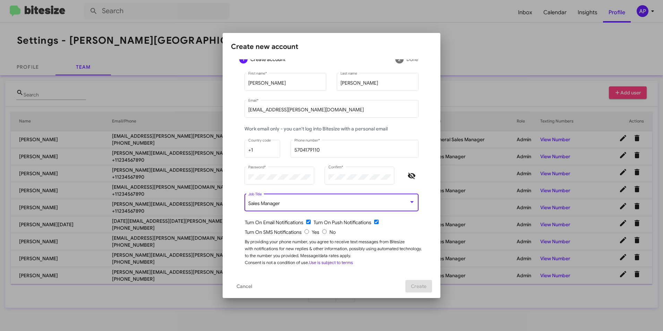
click at [307, 222] on input "checkbox" at bounding box center [308, 222] width 5 height 5
checkbox input "false"
click at [322, 231] on input "radio" at bounding box center [324, 231] width 5 height 5
radio input "true"
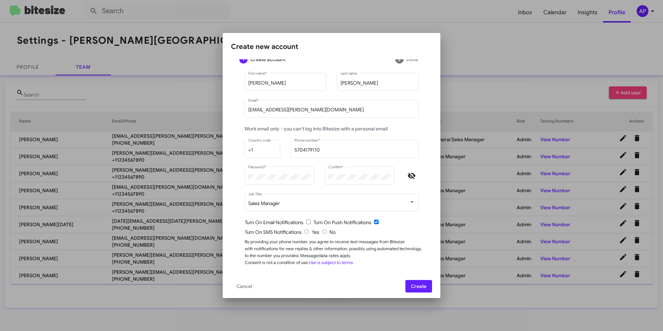
click at [422, 285] on span "Create" at bounding box center [419, 286] width 16 height 12
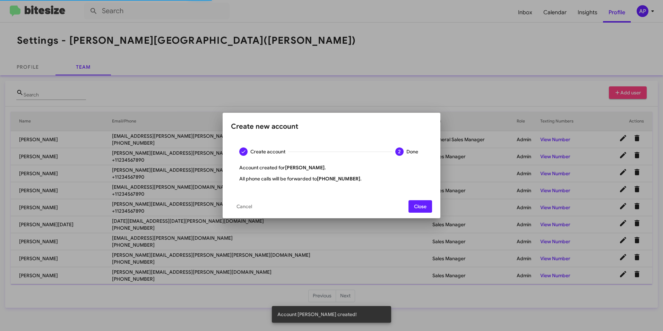
scroll to position [0, 0]
click at [425, 209] on span "Close" at bounding box center [420, 206] width 12 height 12
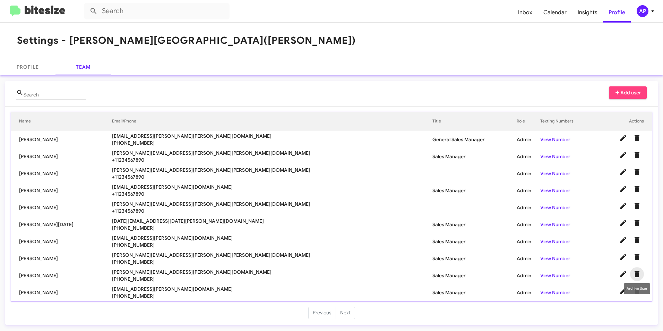
click at [636, 272] on icon "Delete User" at bounding box center [637, 274] width 5 height 6
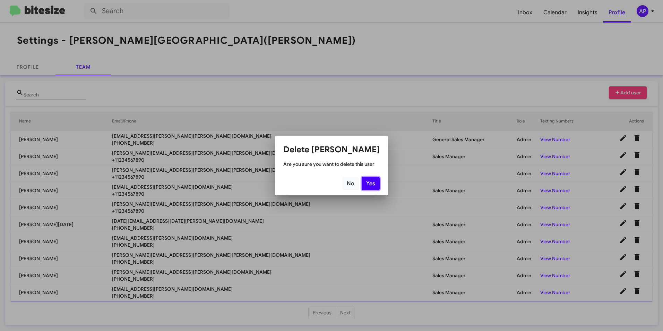
drag, startPoint x: 373, startPoint y: 182, endPoint x: 374, endPoint y: 177, distance: 5.3
click at [373, 182] on button "Yes" at bounding box center [371, 183] width 18 height 13
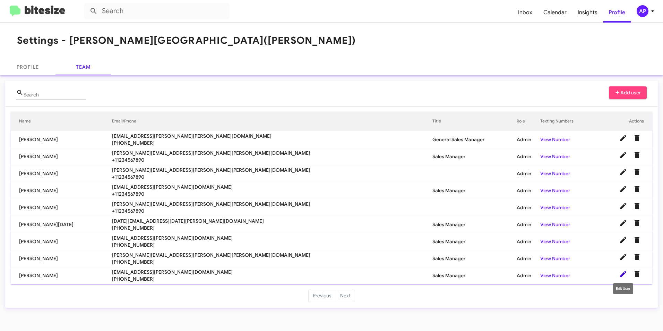
click at [622, 271] on icon at bounding box center [623, 274] width 8 height 8
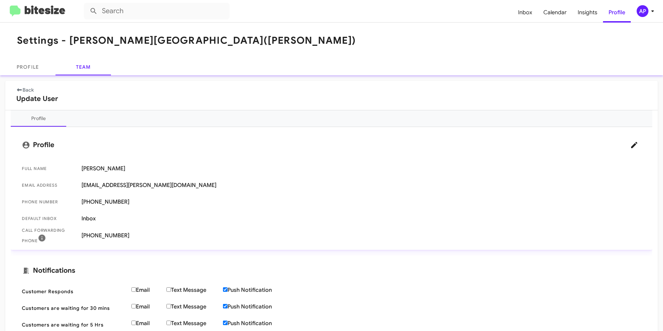
click at [586, 80] on div "Back Update User Profile Profile Full Name [PERSON_NAME] Email Address [EMAIL_A…" at bounding box center [331, 254] width 663 height 359
click at [649, 9] on icon at bounding box center [653, 11] width 8 height 8
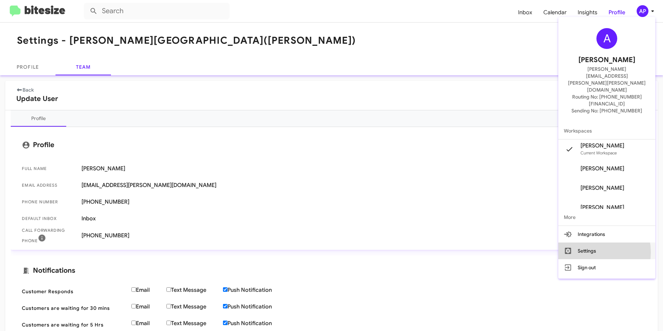
click at [595, 242] on button "Settings" at bounding box center [606, 250] width 97 height 17
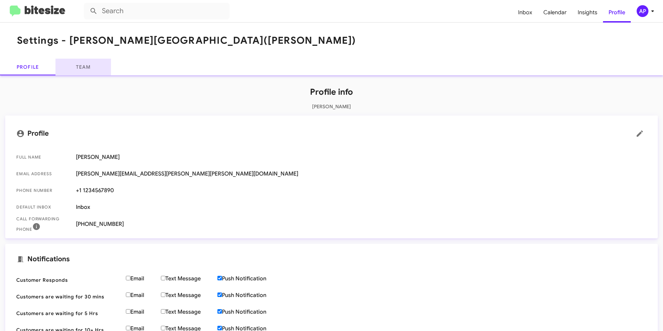
click at [84, 67] on link "Team" at bounding box center [82, 67] width 55 height 17
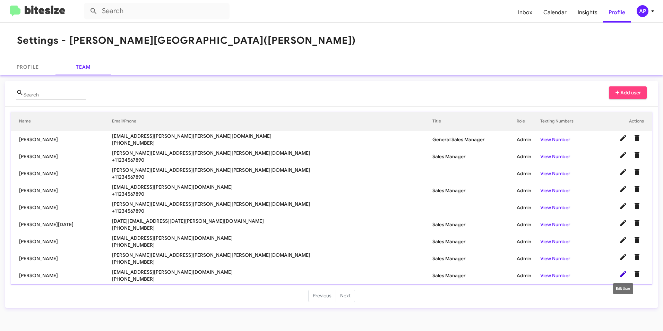
click at [623, 272] on icon at bounding box center [623, 274] width 8 height 8
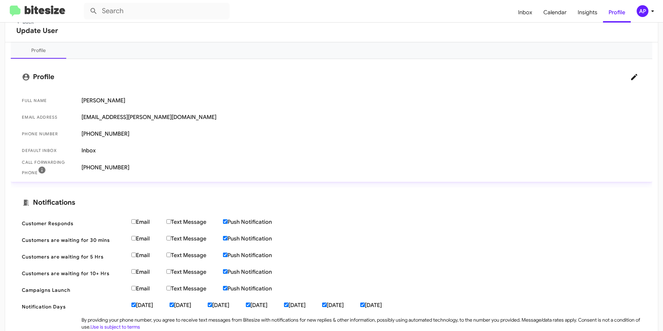
scroll to position [34, 0]
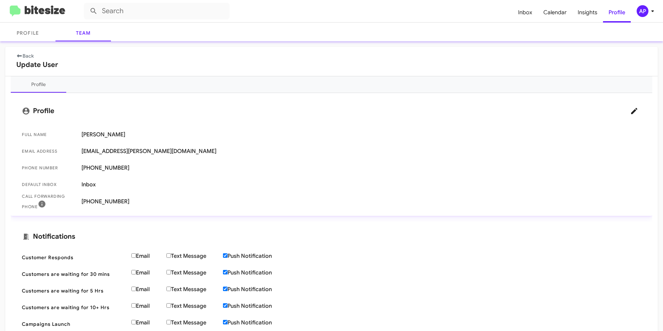
click at [640, 10] on div "AP" at bounding box center [643, 11] width 12 height 12
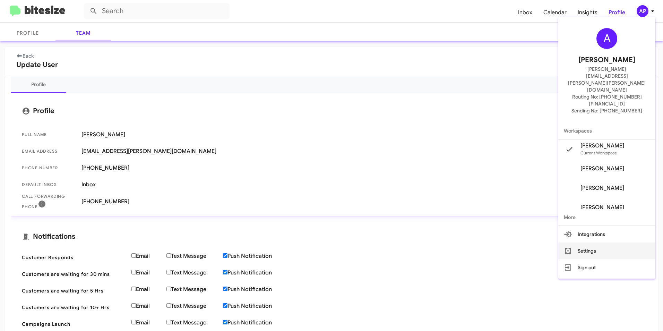
click at [594, 242] on button "Settings" at bounding box center [606, 250] width 97 height 17
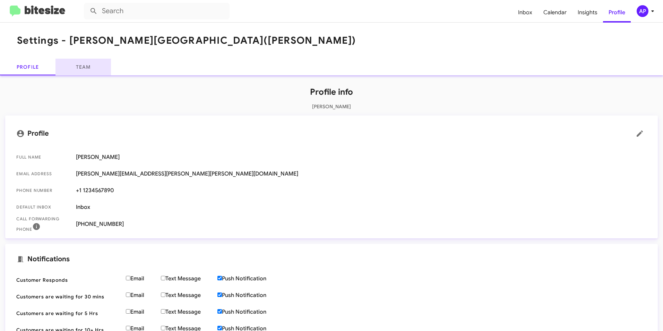
click at [88, 65] on link "Team" at bounding box center [82, 67] width 55 height 17
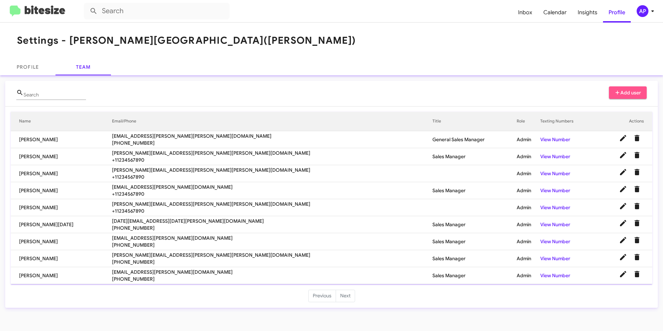
click at [631, 91] on span "Add user" at bounding box center [628, 92] width 27 height 12
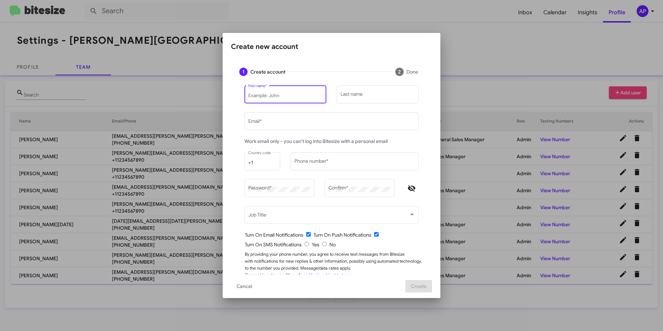
click at [296, 94] on input "First name *" at bounding box center [285, 96] width 75 height 6
type input "[PERSON_NAME]"
type input "[PERSON_NAME][EMAIL_ADDRESS][PERSON_NAME][DOMAIN_NAME]"
type input "5704179110"
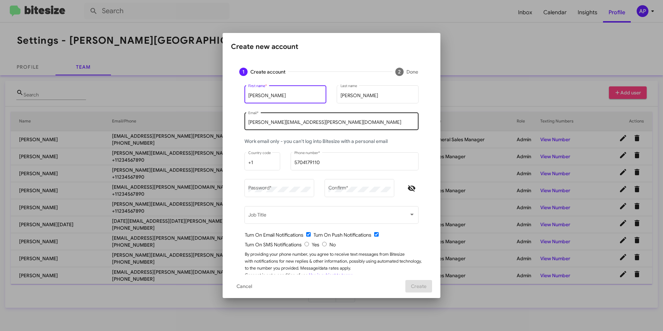
click at [263, 121] on input "[PERSON_NAME][EMAIL_ADDRESS][PERSON_NAME][DOMAIN_NAME]" at bounding box center [331, 123] width 167 height 6
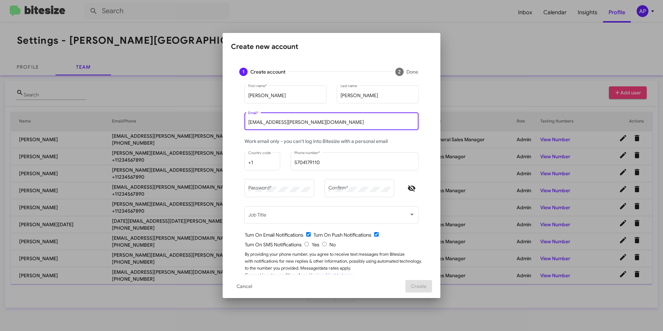
click at [343, 121] on input "[EMAIL_ADDRESS][PERSON_NAME][DOMAIN_NAME]" at bounding box center [331, 123] width 167 height 6
click at [258, 122] on input "[EMAIL_ADDRESS][PERSON_NAME][DOMAIN_NAME]" at bounding box center [331, 123] width 167 height 6
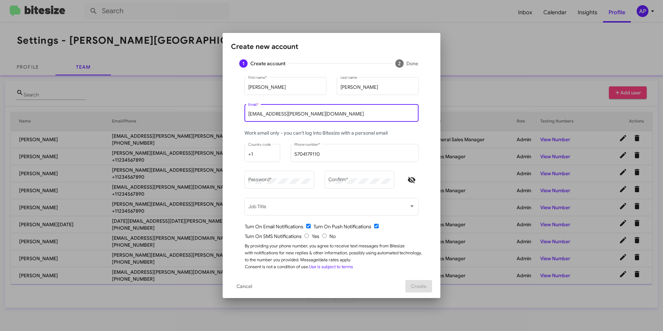
scroll to position [12, 0]
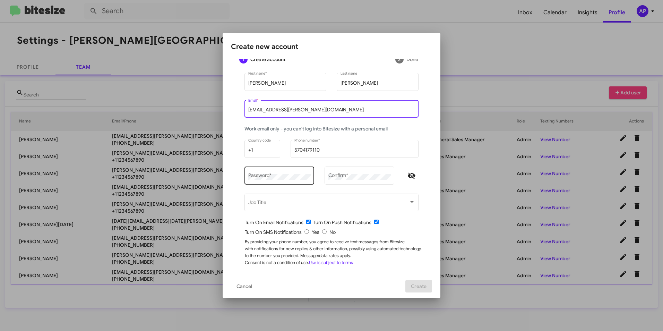
type input "[EMAIL_ADDRESS][PERSON_NAME][DOMAIN_NAME]"
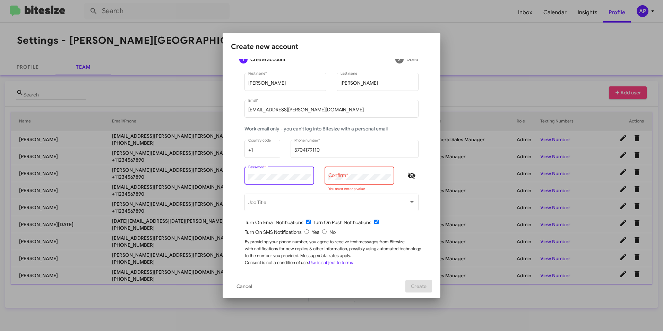
click at [285, 173] on div "Password *" at bounding box center [279, 174] width 62 height 19
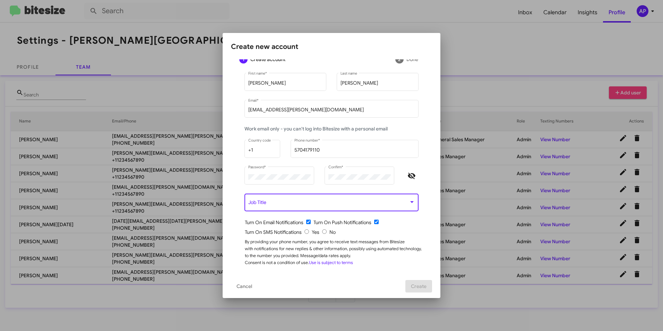
click at [317, 201] on span at bounding box center [328, 204] width 161 height 6
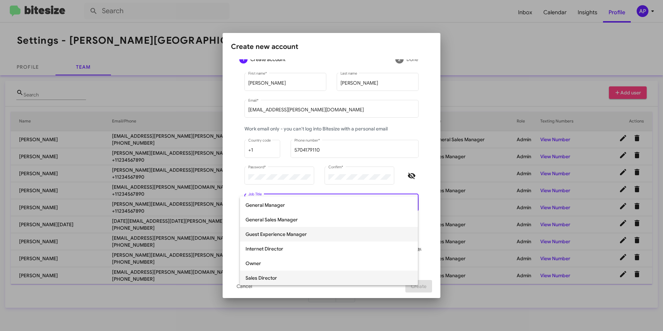
scroll to position [121, 0]
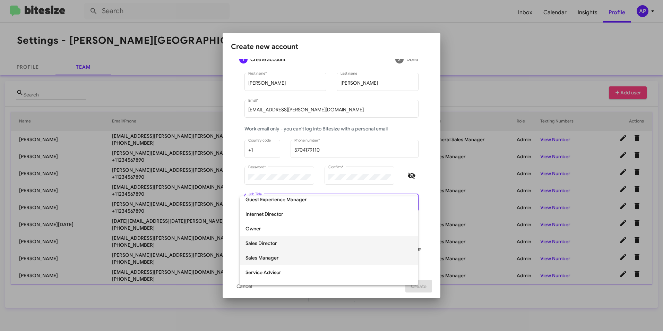
drag, startPoint x: 269, startPoint y: 256, endPoint x: 268, endPoint y: 250, distance: 6.3
click at [269, 256] on span "Sales Manager" at bounding box center [329, 257] width 167 height 15
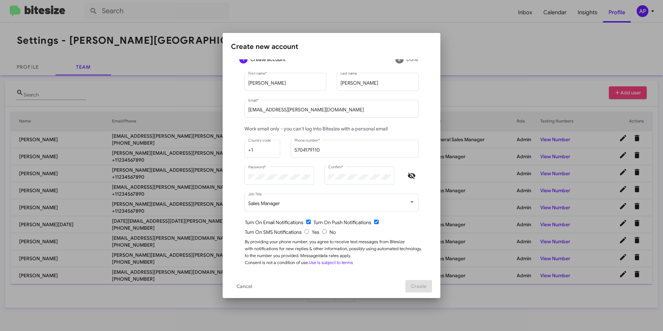
click at [306, 221] on input "checkbox" at bounding box center [308, 222] width 5 height 5
checkbox input "false"
click at [323, 232] on input "radio" at bounding box center [324, 231] width 5 height 5
radio input "true"
click at [427, 285] on span "Create" at bounding box center [419, 286] width 16 height 12
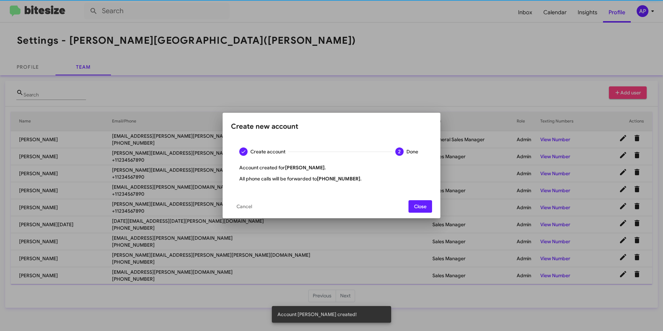
scroll to position [0, 0]
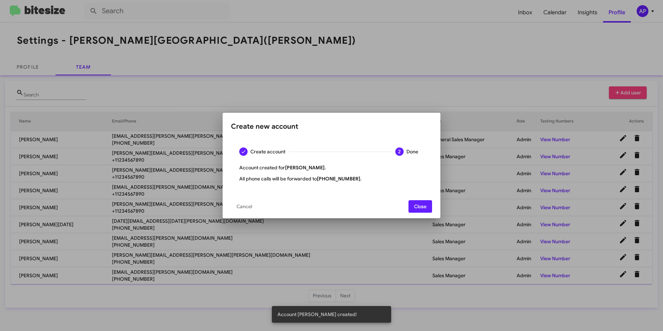
click at [425, 207] on span "Close" at bounding box center [420, 206] width 12 height 12
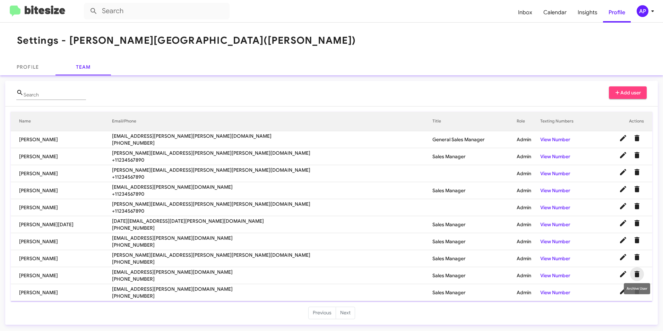
click at [634, 271] on icon "Delete User" at bounding box center [637, 274] width 8 height 8
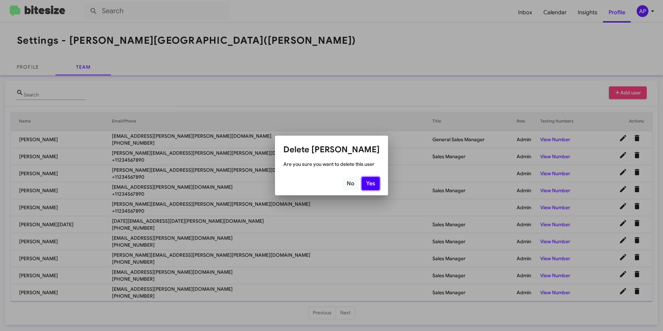
click at [376, 182] on button "Yes" at bounding box center [371, 183] width 18 height 13
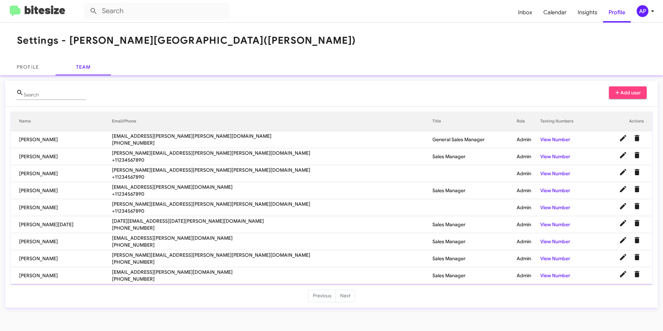
click at [168, 307] on mat-card "Search Add user Name Email/Phone Title Role Texting Numbers Actions [PERSON_NAM…" at bounding box center [331, 194] width 653 height 227
drag, startPoint x: 422, startPoint y: 40, endPoint x: 423, endPoint y: 32, distance: 7.3
click at [423, 38] on mat-toolbar "Settings - [PERSON_NAME] ([PERSON_NAME])" at bounding box center [331, 41] width 663 height 36
click at [26, 65] on link "Profile" at bounding box center [27, 67] width 55 height 17
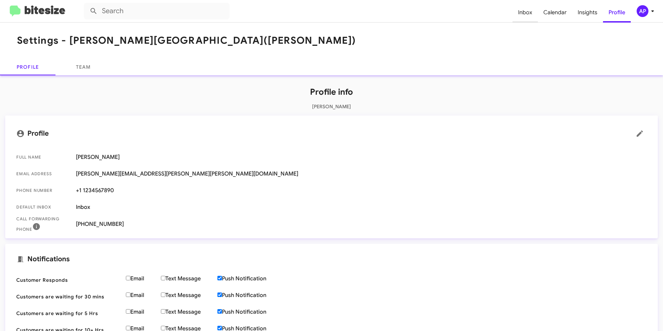
click at [527, 10] on span "Inbox" at bounding box center [525, 12] width 25 height 20
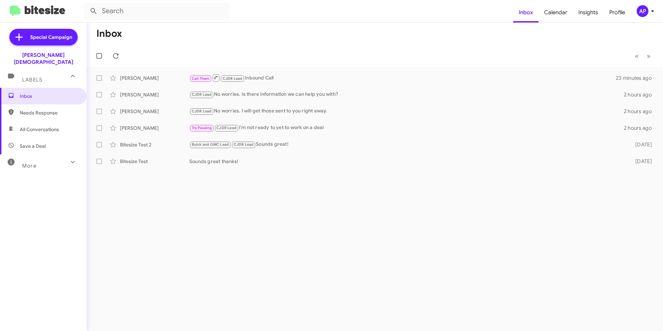
click at [32, 77] on span "Labels" at bounding box center [32, 80] width 20 height 6
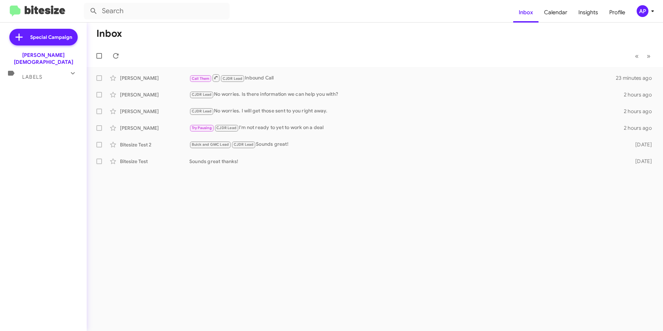
click at [38, 74] on span "Labels" at bounding box center [32, 77] width 20 height 6
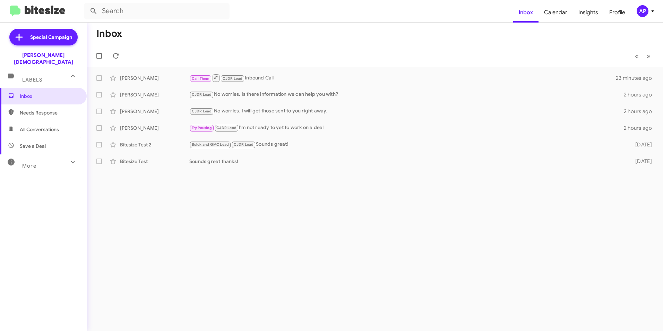
click at [466, 196] on div "Inbox « Previous » Next [PERSON_NAME] Call Them CJDR Lead Inbound Call 23 minut…" at bounding box center [375, 177] width 576 height 308
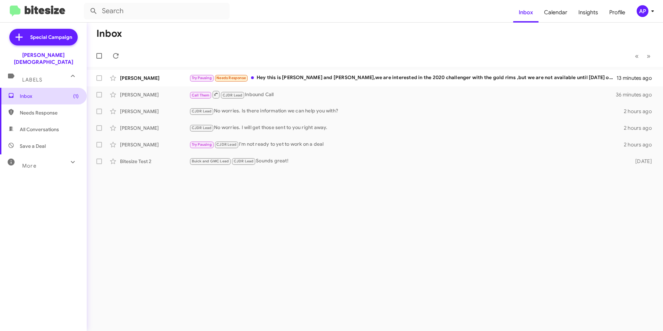
click at [25, 93] on span "Inbox (1)" at bounding box center [49, 96] width 59 height 7
click at [29, 93] on span "Inbox (1)" at bounding box center [49, 96] width 59 height 7
click at [73, 93] on span "(1)" at bounding box center [76, 96] width 6 height 7
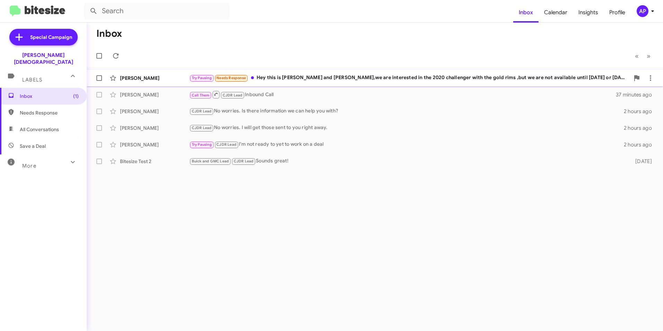
click at [131, 78] on div "[PERSON_NAME]" at bounding box center [154, 78] width 69 height 7
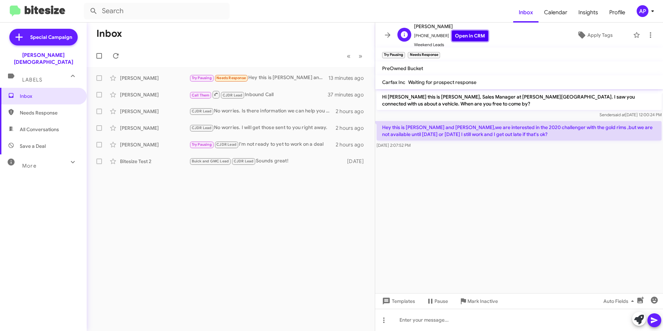
click at [455, 34] on link "Open in CRM" at bounding box center [470, 36] width 36 height 11
click at [311, 201] on div "Inbox « Previous » Next [PERSON_NAME] Try Pausing Needs Response Hey this is [P…" at bounding box center [231, 177] width 288 height 308
click at [302, 192] on div "Inbox « Previous » Next [PERSON_NAME] Try Pausing Needs Response Hey this is [P…" at bounding box center [231, 177] width 288 height 308
click at [218, 185] on div "Inbox « Previous » Next [PERSON_NAME] Try Pausing Needs Response Hey this is [P…" at bounding box center [231, 177] width 288 height 308
click at [517, 211] on cdk-virtual-scroll-viewport "Hi [PERSON_NAME] this is [PERSON_NAME], Sales Manager at [PERSON_NAME][GEOGRAPH…" at bounding box center [519, 191] width 288 height 204
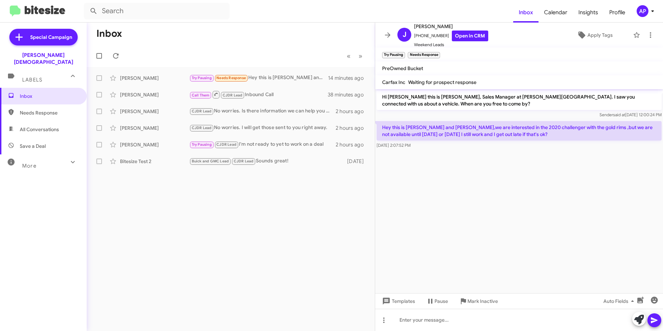
drag, startPoint x: 308, startPoint y: 225, endPoint x: 327, endPoint y: 224, distance: 18.8
click at [311, 225] on div "Inbox « Previous » Next [PERSON_NAME] Try Pausing Needs Response Hey this is [P…" at bounding box center [231, 177] width 288 height 308
click at [34, 126] on span "All Conversations" at bounding box center [39, 129] width 39 height 7
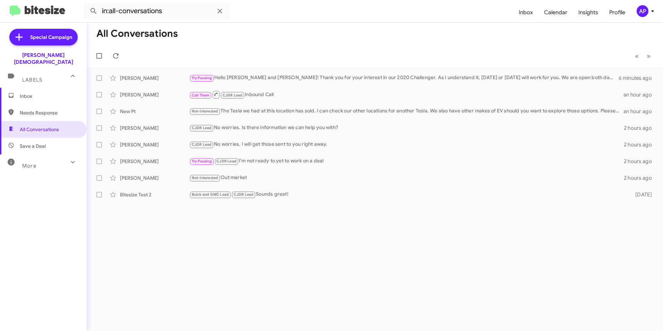
click at [69, 158] on icon at bounding box center [73, 162] width 8 height 8
click at [31, 198] on span "🔥 Hot" at bounding box center [27, 201] width 15 height 7
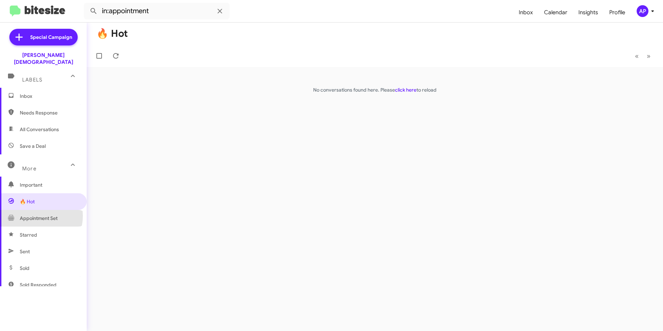
click at [36, 215] on span "Appointment Set" at bounding box center [39, 218] width 38 height 7
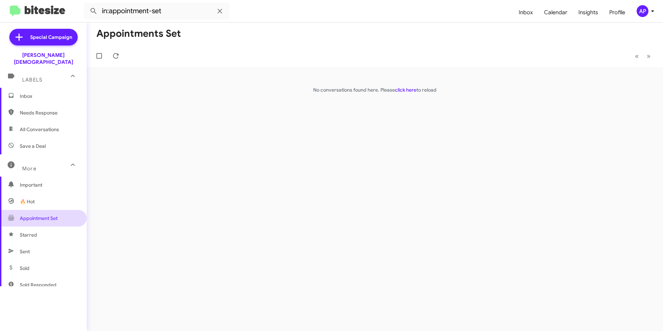
scroll to position [35, 0]
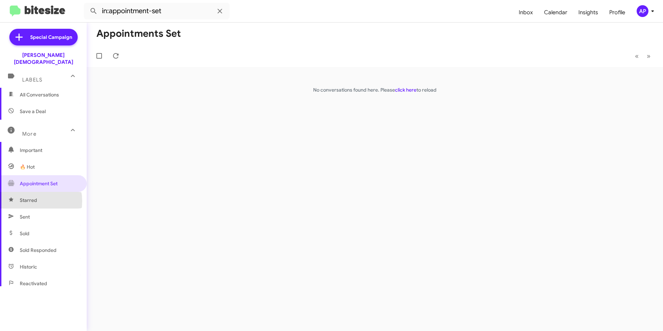
click at [25, 197] on span "Starred" at bounding box center [28, 200] width 17 height 7
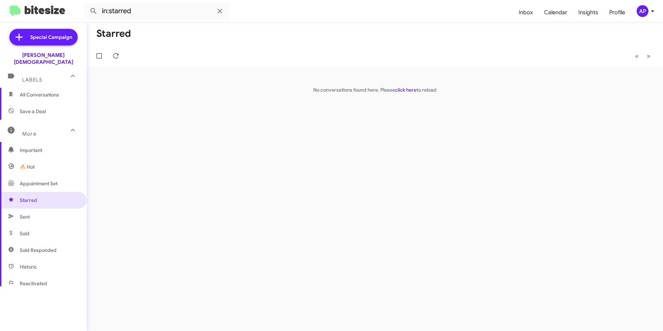
click at [33, 263] on span "Historic" at bounding box center [28, 266] width 17 height 7
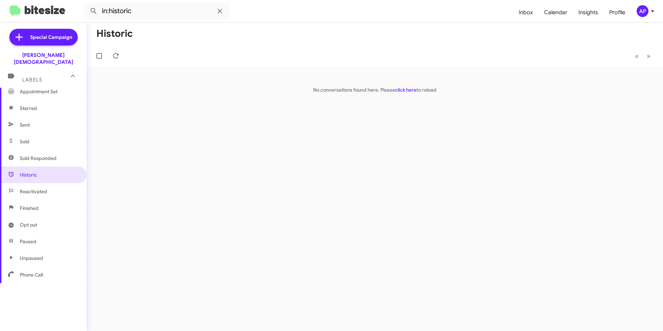
scroll to position [129, 0]
click at [27, 186] on span "Reactivated" at bounding box center [33, 189] width 27 height 7
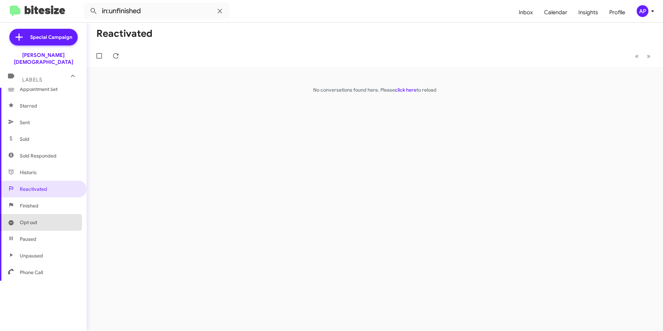
click at [28, 219] on span "Opt out" at bounding box center [28, 222] width 17 height 7
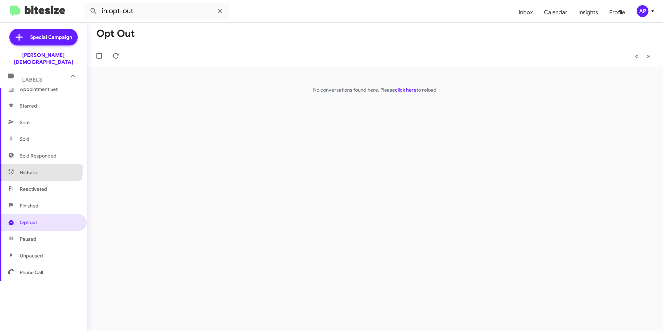
click at [12, 169] on icon at bounding box center [11, 172] width 6 height 6
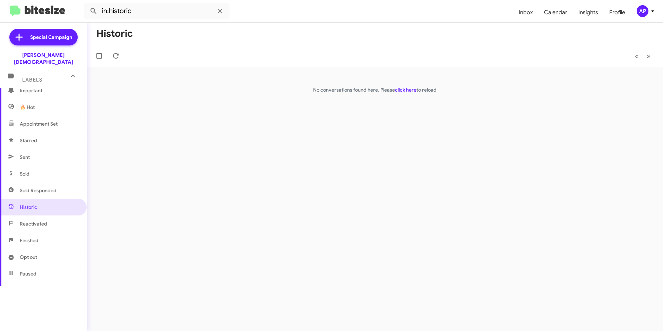
scroll to position [60, 0]
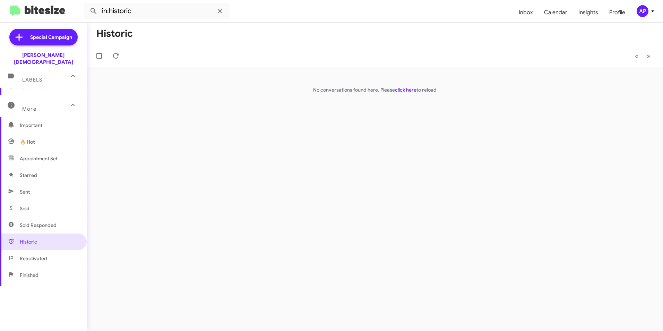
click at [37, 122] on span "Important" at bounding box center [49, 125] width 59 height 7
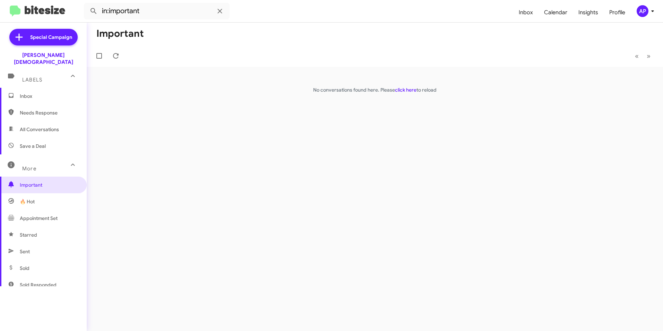
click at [30, 126] on span "All Conversations" at bounding box center [39, 129] width 39 height 7
type input "in:all-conversations"
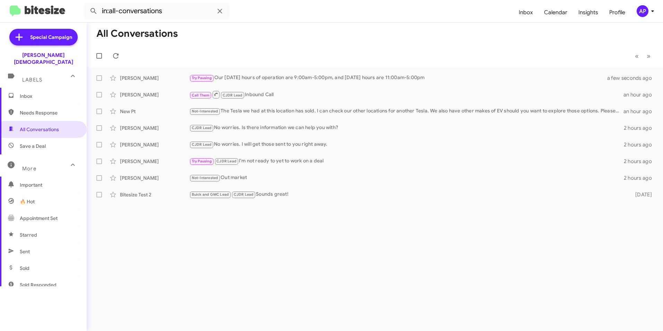
click at [21, 93] on span "Inbox" at bounding box center [49, 96] width 59 height 7
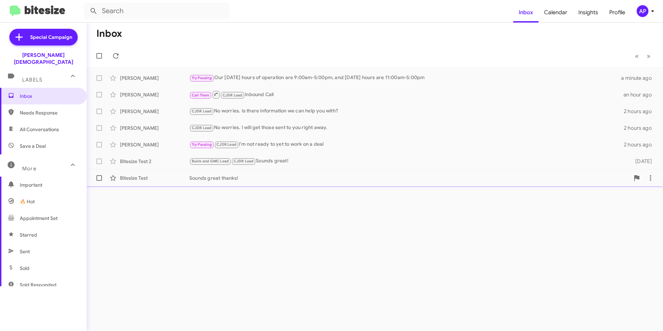
drag, startPoint x: 91, startPoint y: 148, endPoint x: 88, endPoint y: 177, distance: 29.0
click at [88, 177] on mat-action-list "[PERSON_NAME] Try Pausing Our [DATE] hours of operation are 9:00am-5:00pm, and …" at bounding box center [375, 126] width 576 height 119
click at [145, 234] on div "Inbox « Previous » Next [PERSON_NAME] Try Pausing Our [DATE] hours of operation…" at bounding box center [375, 177] width 576 height 308
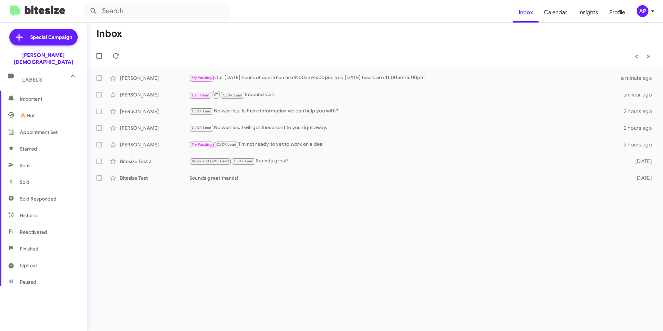
scroll to position [129, 0]
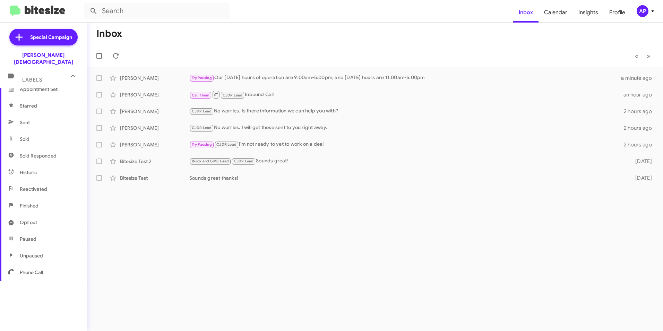
click at [185, 250] on div "Inbox « Previous » Next [PERSON_NAME] Try Pausing Our [DATE] hours of operation…" at bounding box center [375, 177] width 576 height 308
click at [58, 39] on span "Special Campaign" at bounding box center [51, 37] width 42 height 7
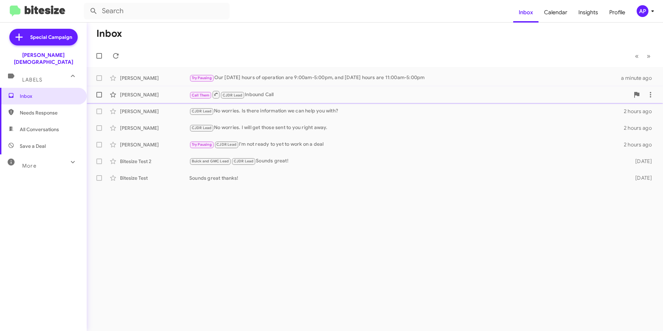
click at [577, 93] on div "Call Them CJDR Lead Inbound Call" at bounding box center [409, 94] width 440 height 9
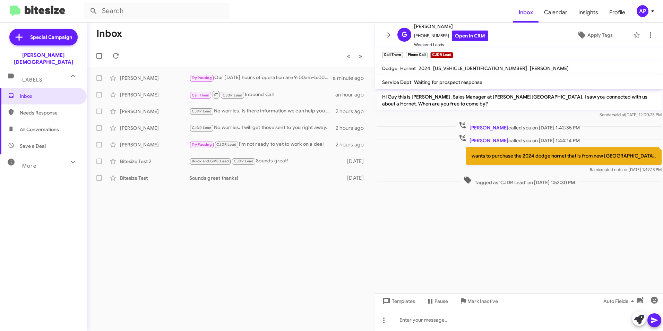
drag, startPoint x: 560, startPoint y: 206, endPoint x: 562, endPoint y: 202, distance: 4.4
click at [561, 206] on cdk-virtual-scroll-viewport "Hi Guy this is [PERSON_NAME], Sales Manager at [PERSON_NAME][GEOGRAPHIC_DATA]. …" at bounding box center [519, 191] width 288 height 204
click at [209, 205] on div "Inbox « Previous » Next [PERSON_NAME] Try Pausing Our [DATE] hours of operation…" at bounding box center [231, 177] width 288 height 308
click at [316, 39] on mat-toolbar-row "Inbox" at bounding box center [231, 34] width 288 height 22
click at [132, 110] on div "[PERSON_NAME]" at bounding box center [154, 111] width 69 height 7
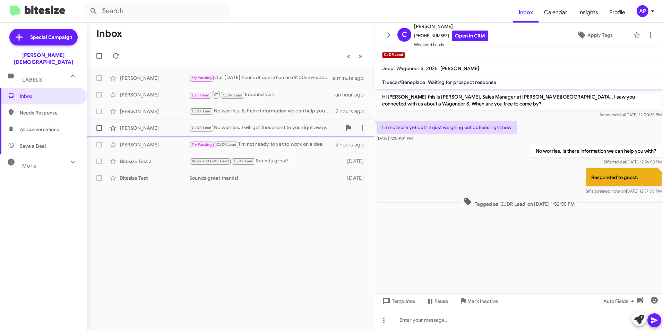
click at [132, 128] on div "[PERSON_NAME]" at bounding box center [154, 128] width 69 height 7
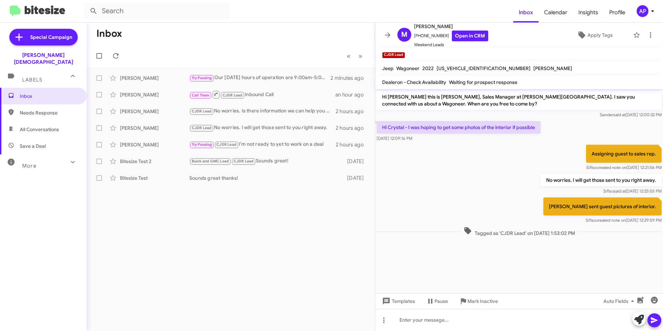
click at [160, 188] on div "Inbox « Previous » Next [PERSON_NAME] Try Pausing Our [DATE] hours of operation…" at bounding box center [231, 177] width 288 height 308
drag, startPoint x: 166, startPoint y: 191, endPoint x: 168, endPoint y: 197, distance: 6.9
click at [166, 191] on div "Inbox « Previous » Next [PERSON_NAME] Try Pausing Our [DATE] hours of operation…" at bounding box center [231, 177] width 288 height 308
drag, startPoint x: 250, startPoint y: 204, endPoint x: 252, endPoint y: 208, distance: 4.5
click at [252, 205] on div "Inbox « Previous » Next [PERSON_NAME] Try Pausing Our [DATE] hours of operation…" at bounding box center [231, 177] width 288 height 308
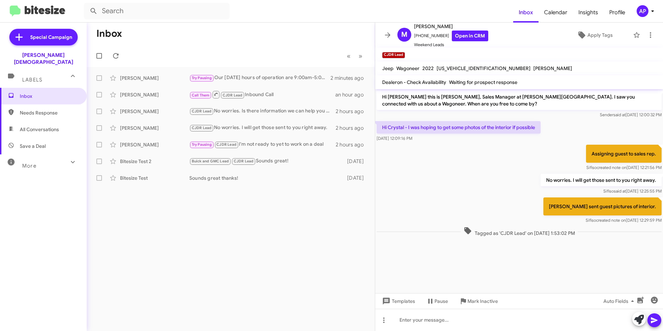
click at [440, 185] on div "No worries. I will get those sent to you right away. [PERSON_NAME] said at [DAT…" at bounding box center [519, 184] width 288 height 24
click at [191, 228] on div "Inbox « Previous » Next [PERSON_NAME] Try Pausing Our [DATE] hours of operation…" at bounding box center [231, 177] width 288 height 308
